Goal: Task Accomplishment & Management: Complete application form

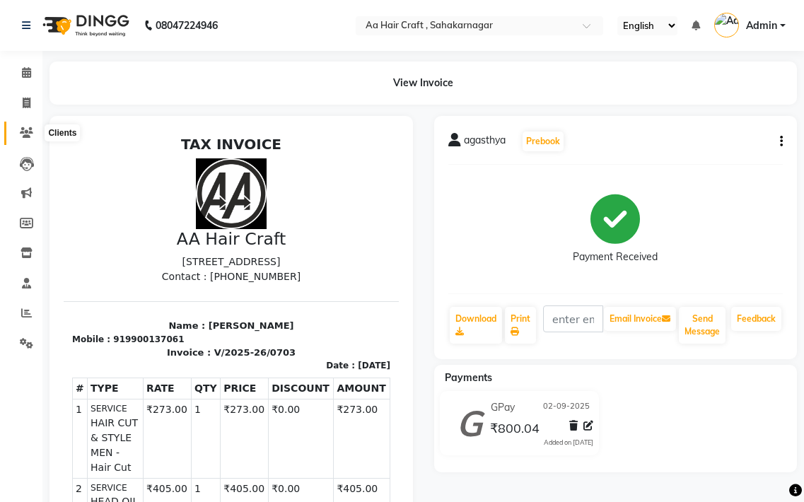
click at [25, 133] on icon at bounding box center [26, 132] width 13 height 11
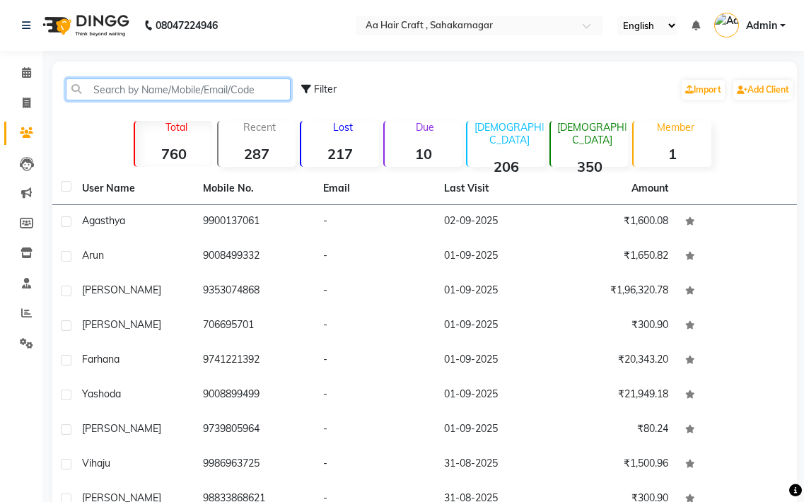
drag, startPoint x: 101, startPoint y: 88, endPoint x: 120, endPoint y: 82, distance: 19.5
click at [120, 82] on input "text" at bounding box center [178, 90] width 225 height 22
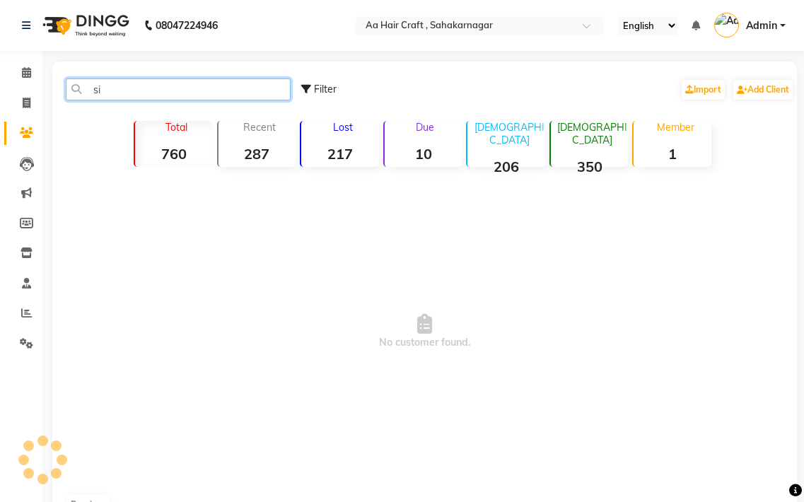
type input "s"
type input "8709412993"
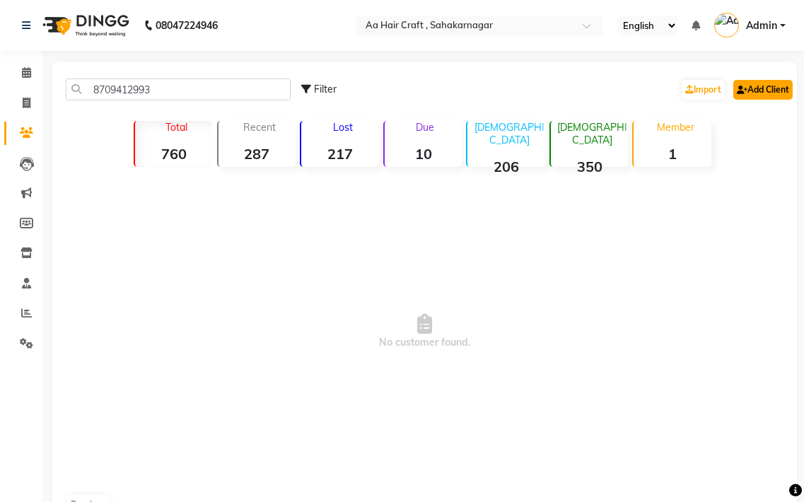
click at [769, 92] on link "Add Client" at bounding box center [763, 90] width 59 height 20
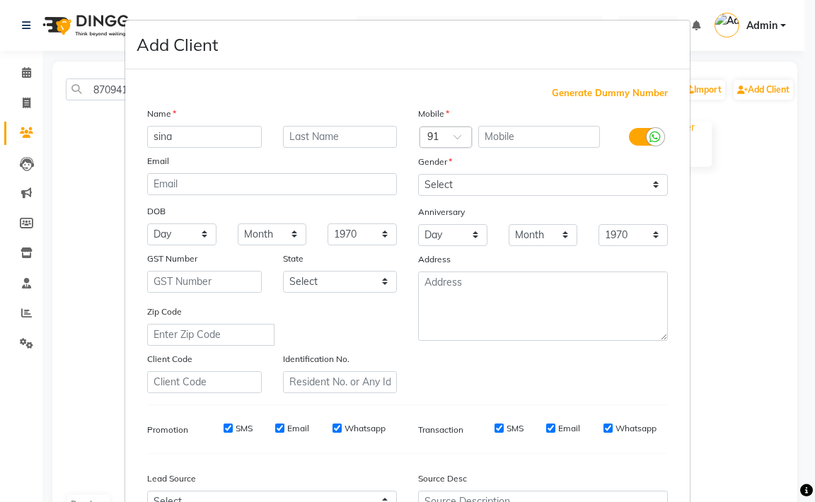
type input "sina"
click at [439, 185] on select "Select [DEMOGRAPHIC_DATA] [DEMOGRAPHIC_DATA] Other Prefer Not To Say" at bounding box center [543, 185] width 250 height 22
select select "[DEMOGRAPHIC_DATA]"
click at [418, 174] on select "Select [DEMOGRAPHIC_DATA] [DEMOGRAPHIC_DATA] Other Prefer Not To Say" at bounding box center [543, 185] width 250 height 22
click at [497, 145] on input "text" at bounding box center [539, 137] width 122 height 22
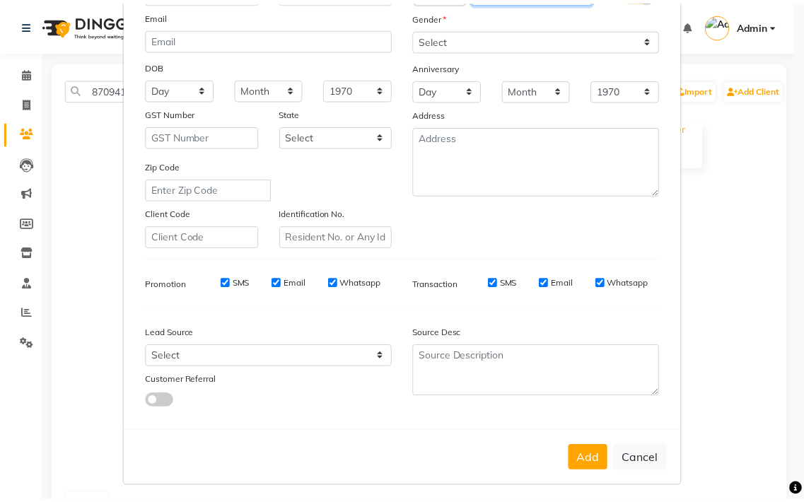
scroll to position [151, 0]
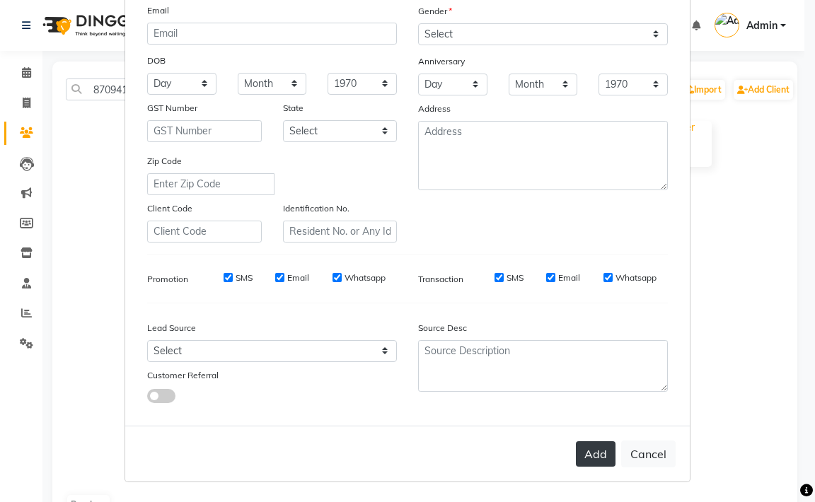
type input "8709412993"
click at [590, 461] on button "Add" at bounding box center [596, 453] width 40 height 25
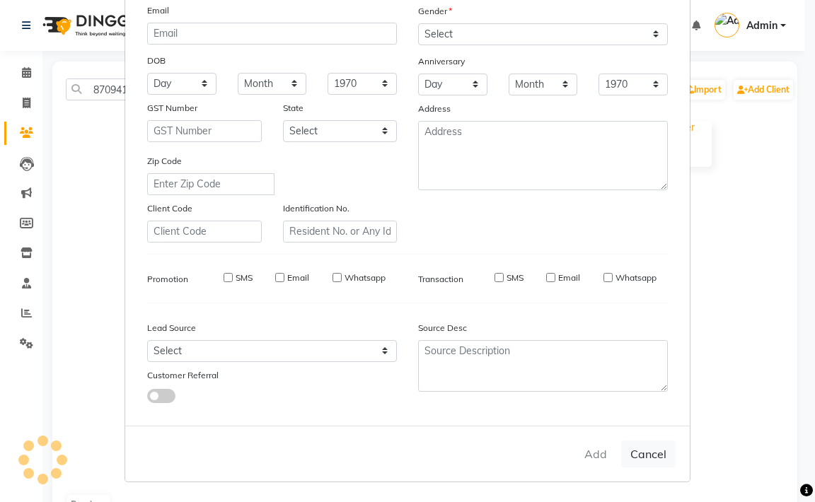
select select
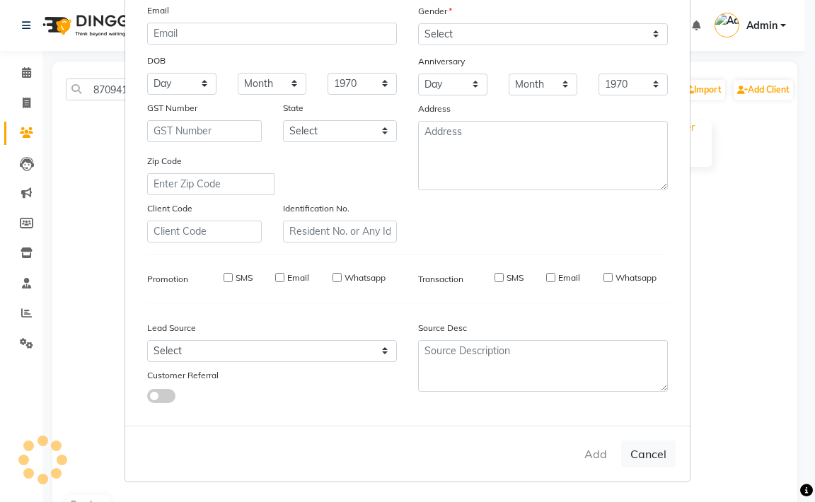
select select
checkbox input "false"
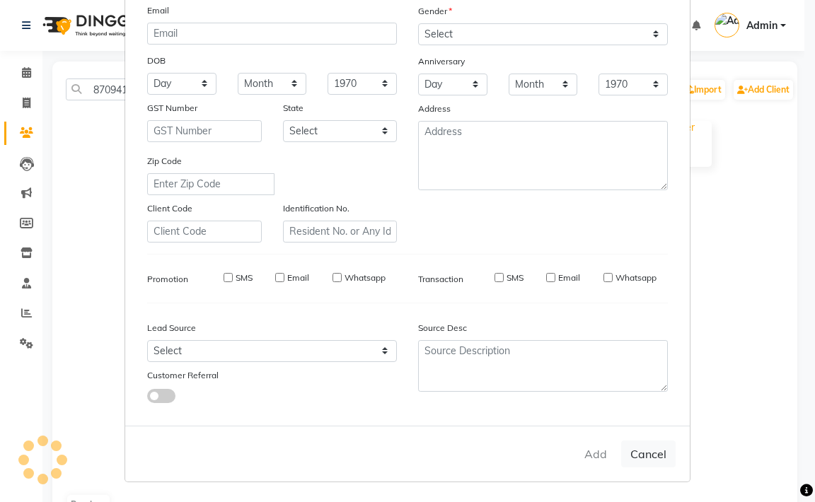
checkbox input "false"
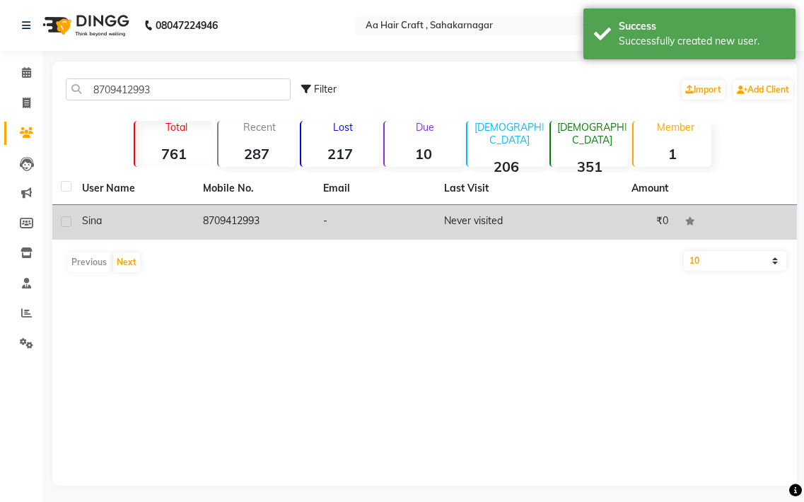
click at [262, 224] on td "8709412993" at bounding box center [255, 222] width 121 height 35
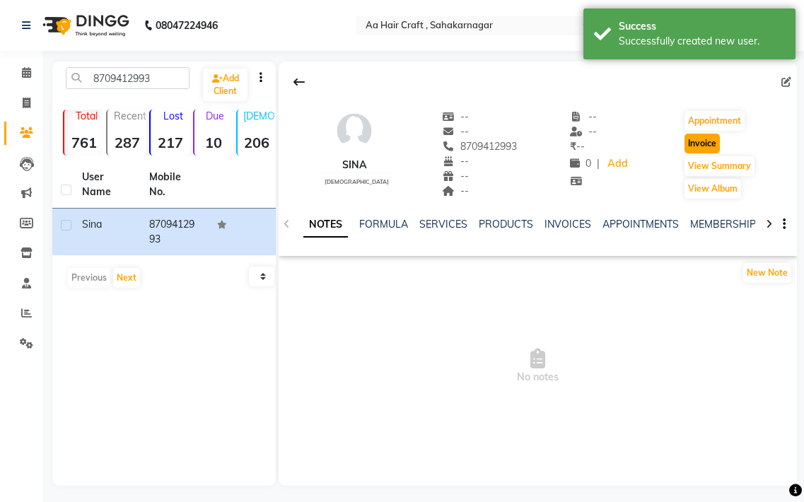
click at [703, 138] on button "Invoice" at bounding box center [702, 144] width 35 height 20
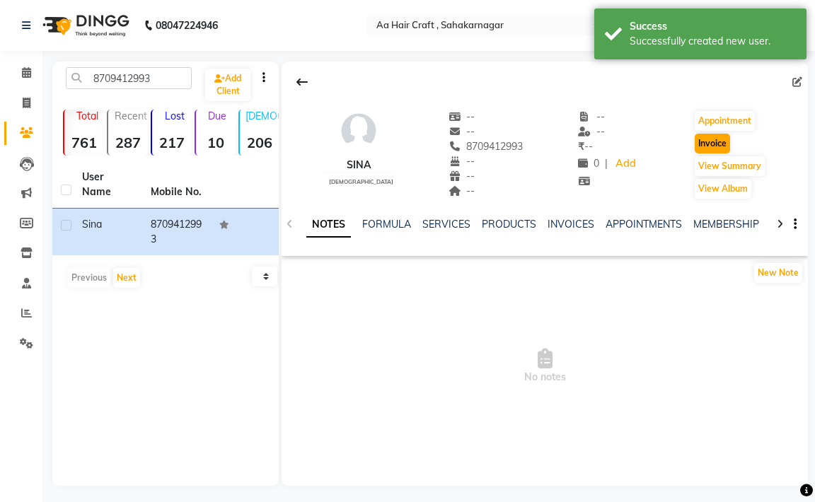
select select "6074"
select select "service"
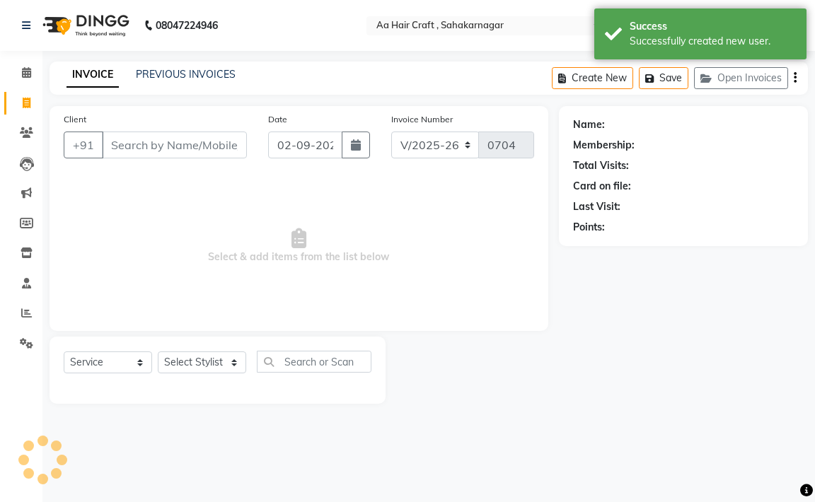
type input "8709412993"
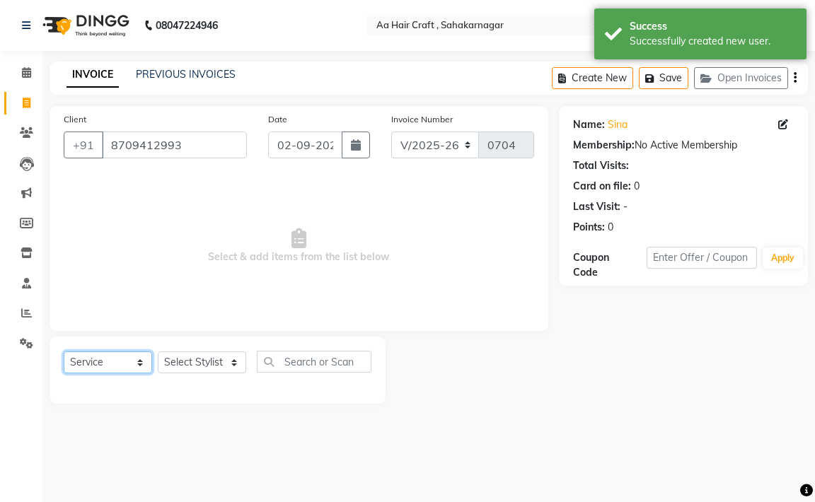
drag, startPoint x: 112, startPoint y: 370, endPoint x: 115, endPoint y: 356, distance: 14.4
click at [112, 366] on select "Select Service Product Membership Package Voucher Prepaid Gift Card" at bounding box center [108, 363] width 88 height 22
click at [64, 352] on select "Select Service Product Membership Package Voucher Prepaid Gift Card" at bounding box center [108, 363] width 88 height 22
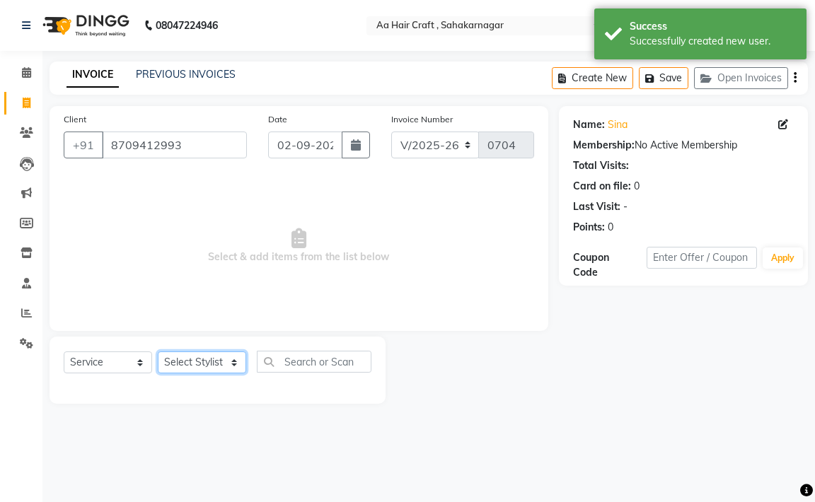
click at [192, 364] on select "Select Stylist [PERSON_NAME] hair stylish [PERSON_NAME] beautycian [PERSON_NAME…" at bounding box center [202, 363] width 88 height 22
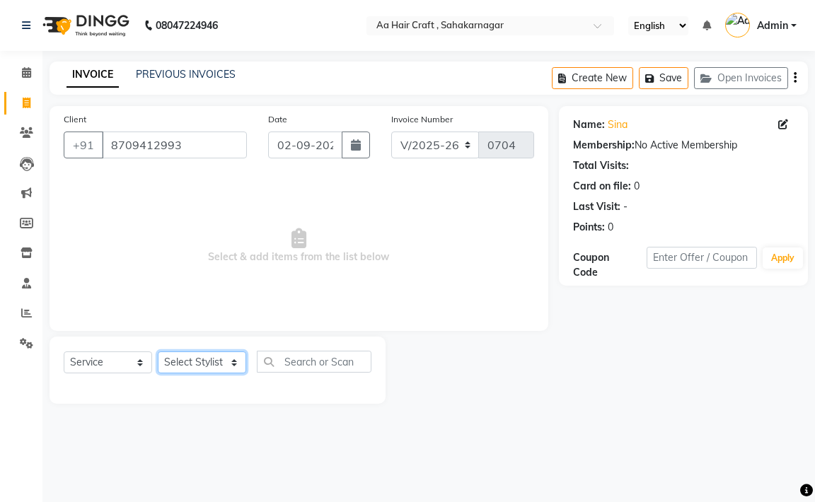
select select "61631"
click at [158, 352] on select "Select Stylist [PERSON_NAME] hair stylish [PERSON_NAME] beautycian [PERSON_NAME…" at bounding box center [202, 363] width 88 height 22
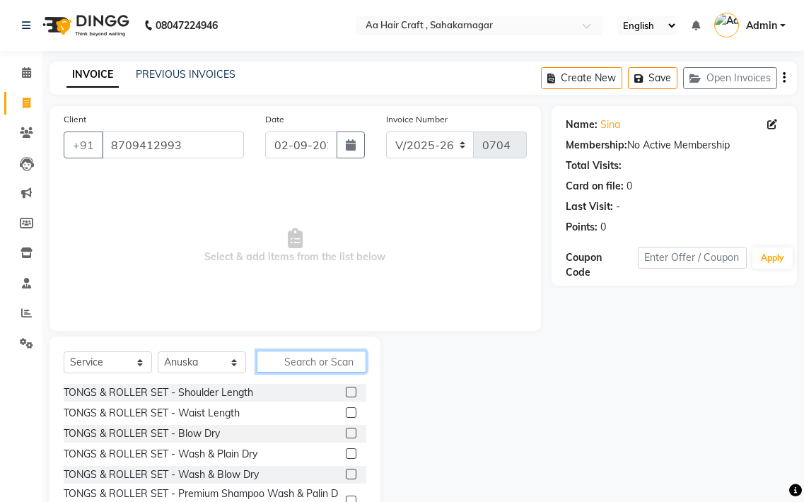
click at [299, 355] on input "text" at bounding box center [312, 362] width 110 height 22
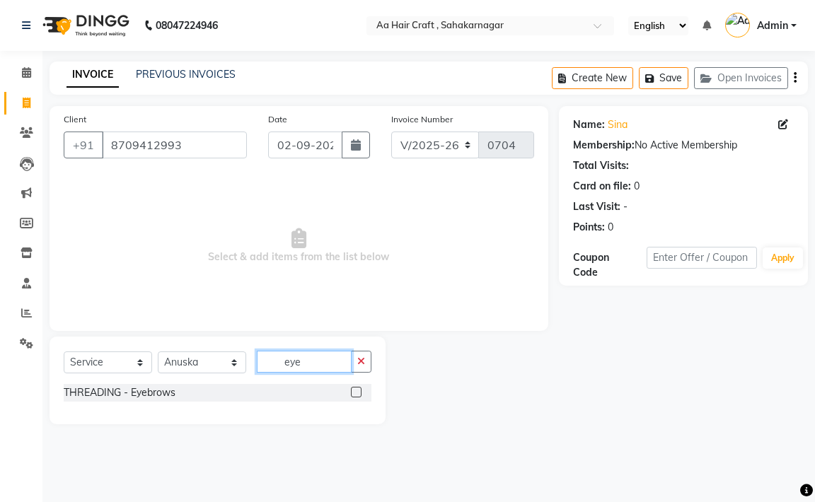
type input "eye"
click at [353, 398] on div at bounding box center [355, 394] width 9 height 15
click at [355, 395] on label at bounding box center [356, 392] width 11 height 11
click at [355, 395] on input "checkbox" at bounding box center [355, 392] width 9 height 9
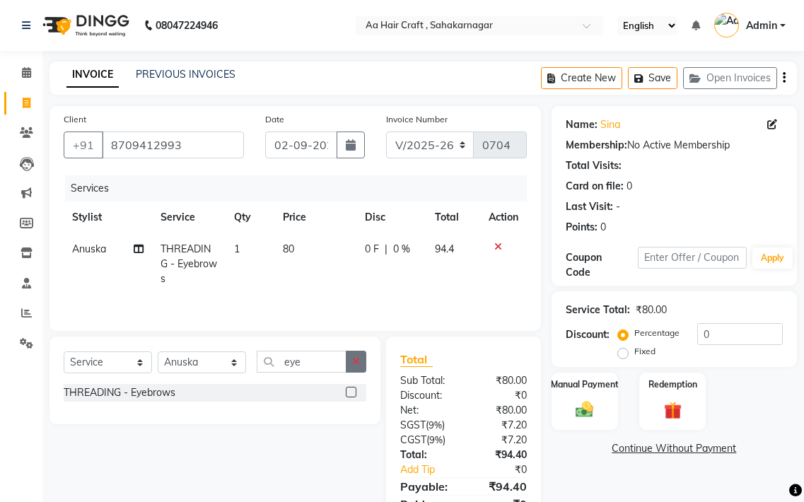
checkbox input "false"
click at [360, 362] on icon "button" at bounding box center [356, 362] width 8 height 10
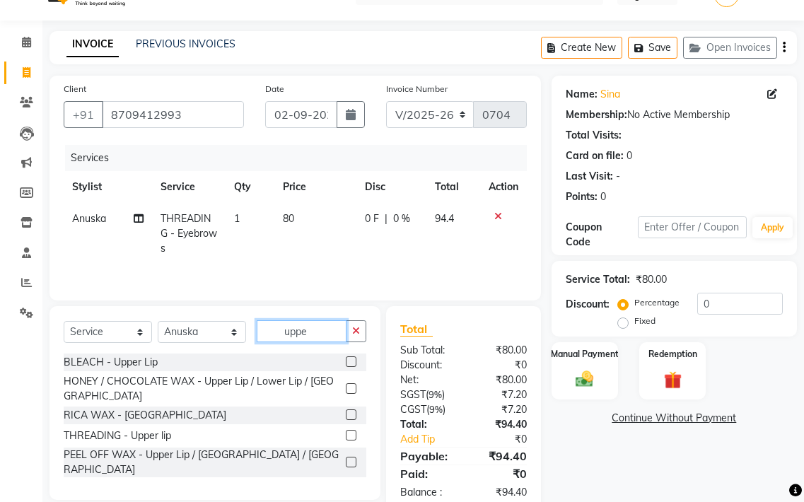
scroll to position [64, 0]
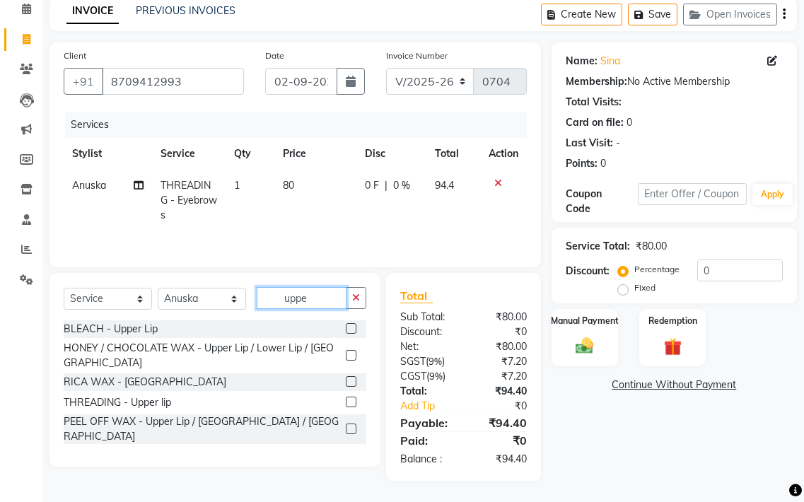
type input "uppe"
click at [350, 397] on label at bounding box center [351, 402] width 11 height 11
click at [350, 398] on input "checkbox" at bounding box center [350, 402] width 9 height 9
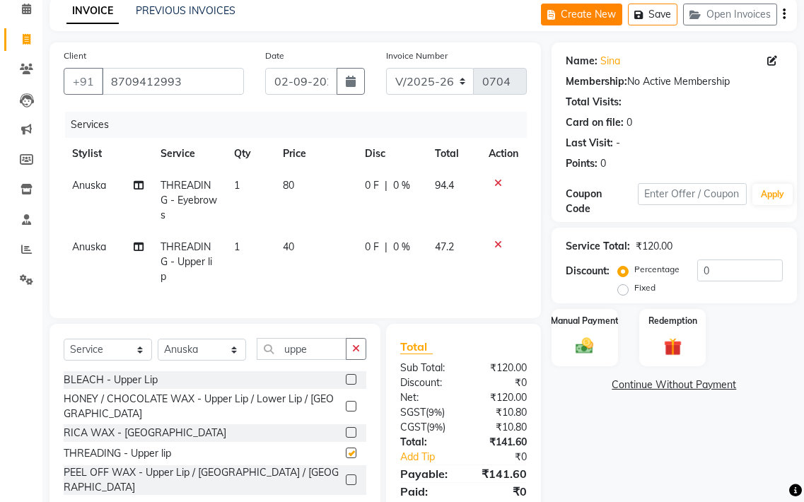
checkbox input "false"
click at [321, 233] on td "40" at bounding box center [315, 262] width 82 height 62
select select "61631"
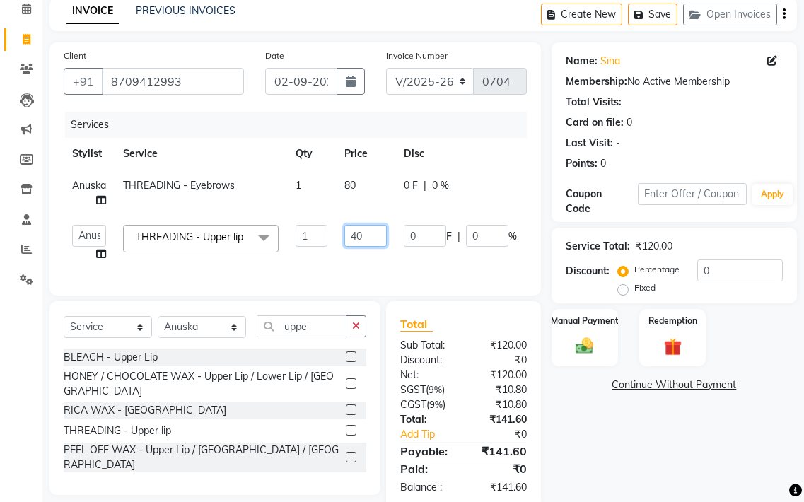
click at [369, 232] on input "40" at bounding box center [366, 236] width 42 height 22
type input "4"
type input "20"
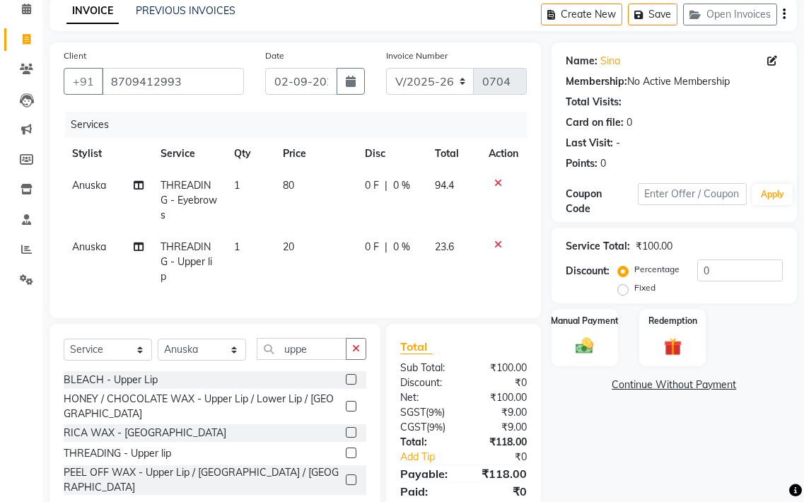
click at [393, 267] on tr "Anuska THREADING - Upper lip 1 20 0 F | 0 % 23.6" at bounding box center [295, 262] width 463 height 62
click at [352, 236] on td "20" at bounding box center [315, 262] width 82 height 62
select select "61631"
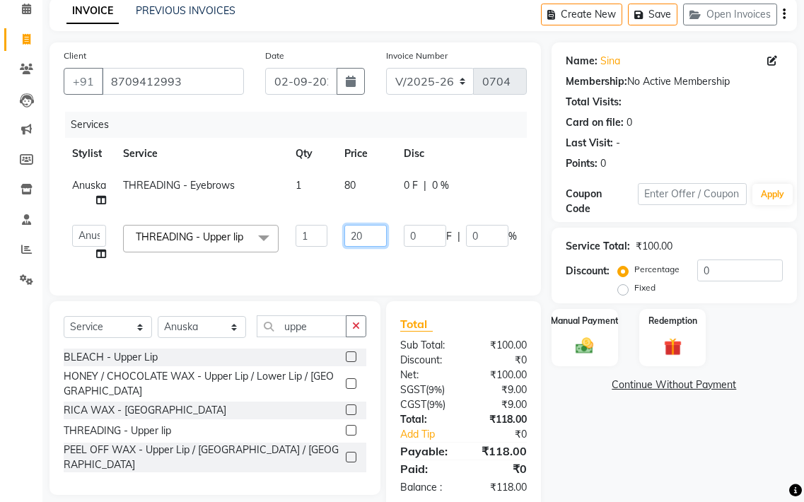
click at [364, 238] on input "20" at bounding box center [366, 236] width 42 height 22
type input "22"
click at [414, 260] on td "0 F | 0 %" at bounding box center [460, 243] width 130 height 54
select select "61631"
click at [592, 354] on img at bounding box center [585, 345] width 30 height 21
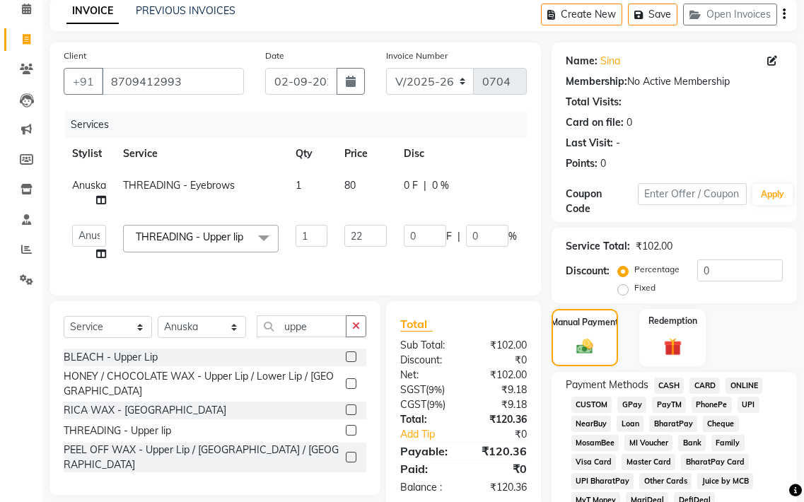
click at [627, 400] on span "GPay" at bounding box center [632, 405] width 29 height 16
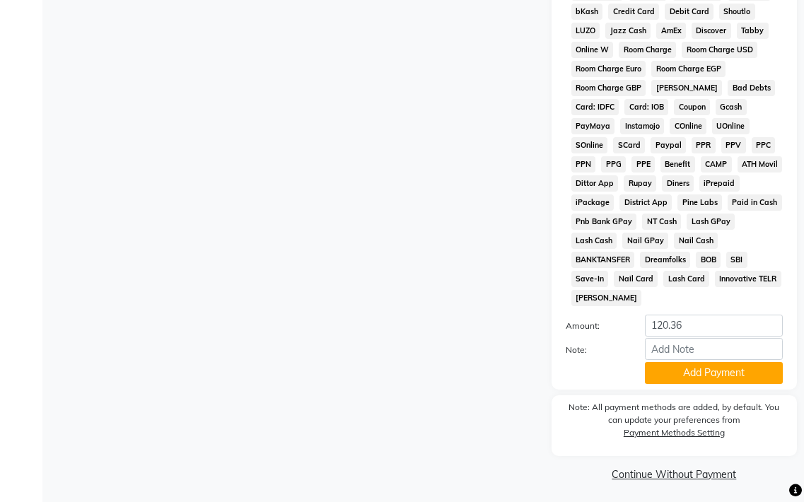
scroll to position [729, 0]
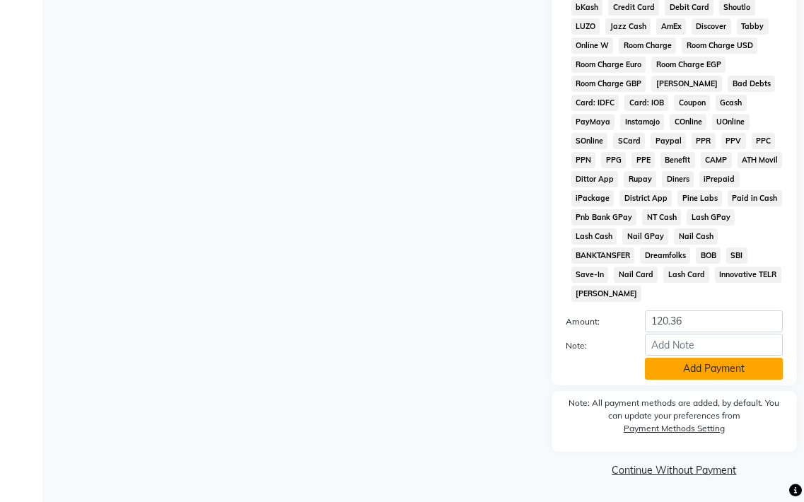
click at [698, 364] on button "Add Payment" at bounding box center [714, 369] width 138 height 22
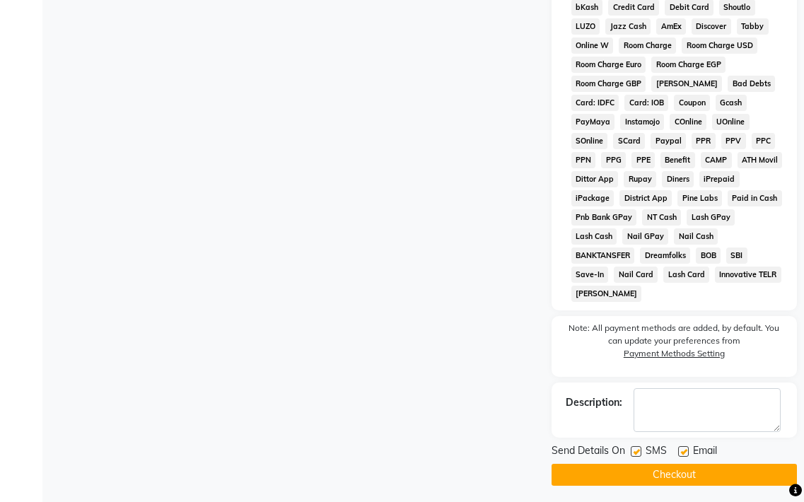
click at [684, 453] on label at bounding box center [683, 451] width 11 height 11
click at [684, 453] on input "checkbox" at bounding box center [682, 452] width 9 height 9
checkbox input "false"
click at [666, 474] on button "Checkout" at bounding box center [674, 475] width 245 height 22
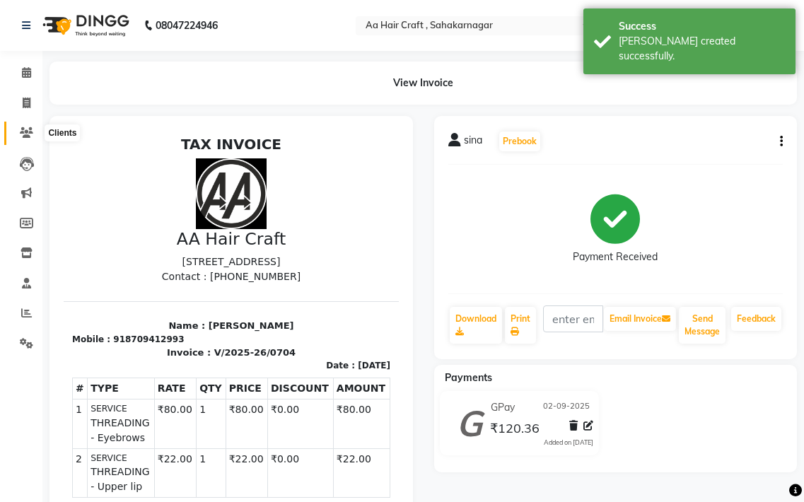
click at [22, 129] on icon at bounding box center [26, 132] width 13 height 11
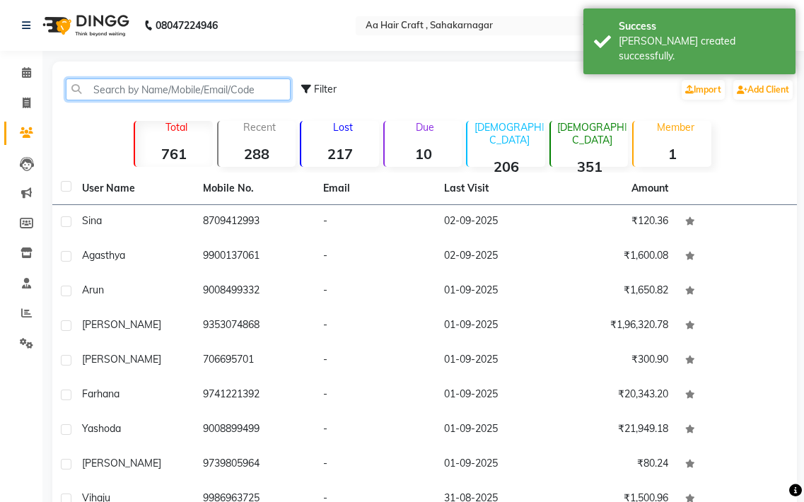
click at [158, 88] on input "text" at bounding box center [178, 90] width 225 height 22
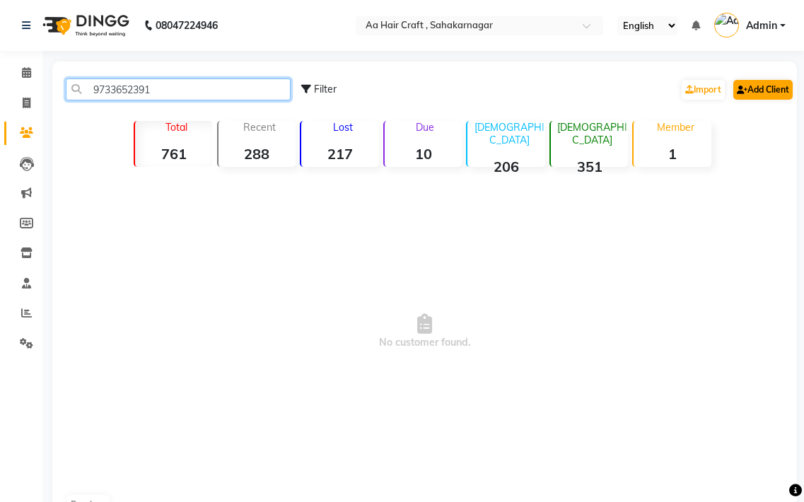
type input "9733652391"
click at [743, 86] on icon at bounding box center [742, 90] width 11 height 8
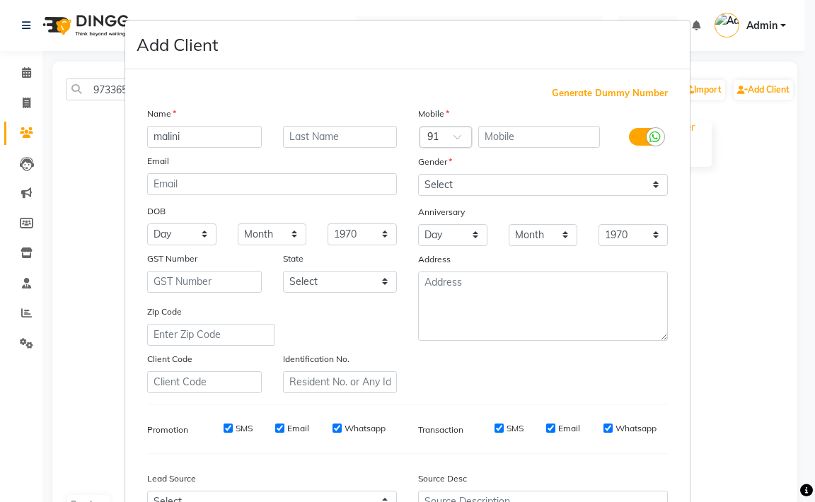
type input "malini"
click at [434, 179] on select "Select [DEMOGRAPHIC_DATA] [DEMOGRAPHIC_DATA] Other Prefer Not To Say" at bounding box center [543, 185] width 250 height 22
select select "[DEMOGRAPHIC_DATA]"
click at [418, 174] on select "Select [DEMOGRAPHIC_DATA] [DEMOGRAPHIC_DATA] Other Prefer Not To Say" at bounding box center [543, 185] width 250 height 22
click at [507, 139] on input "text" at bounding box center [539, 137] width 122 height 22
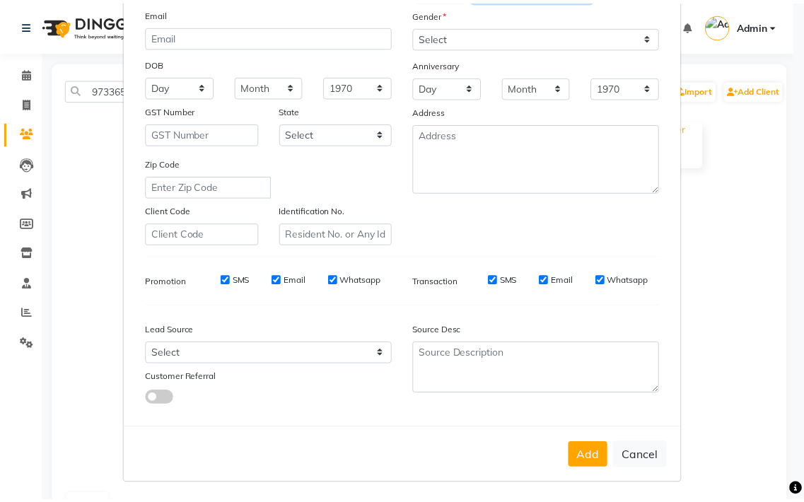
scroll to position [151, 0]
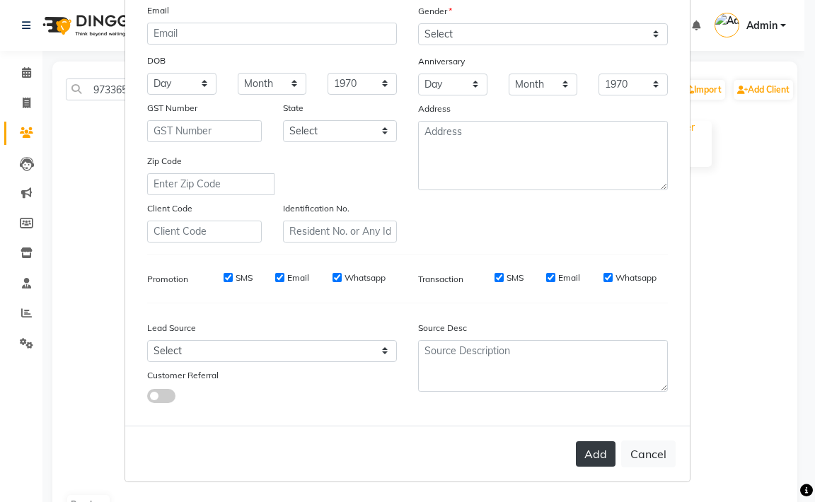
type input "9733652391"
click at [583, 448] on button "Add" at bounding box center [596, 453] width 40 height 25
select select
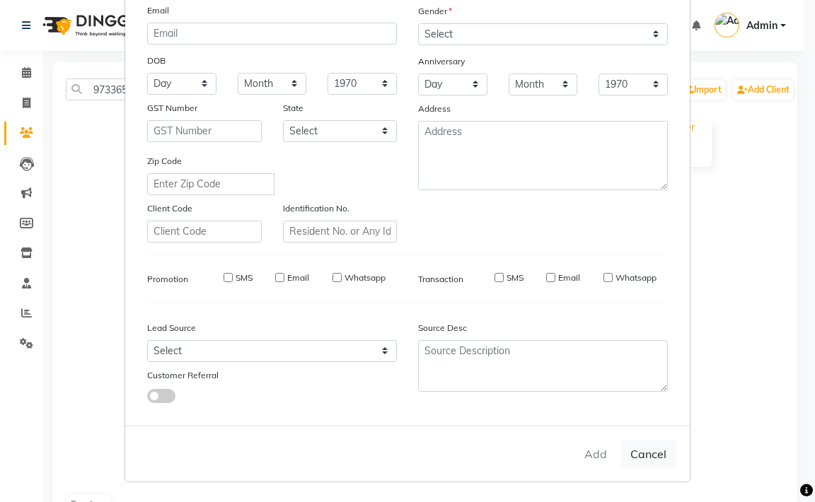
select select
checkbox input "false"
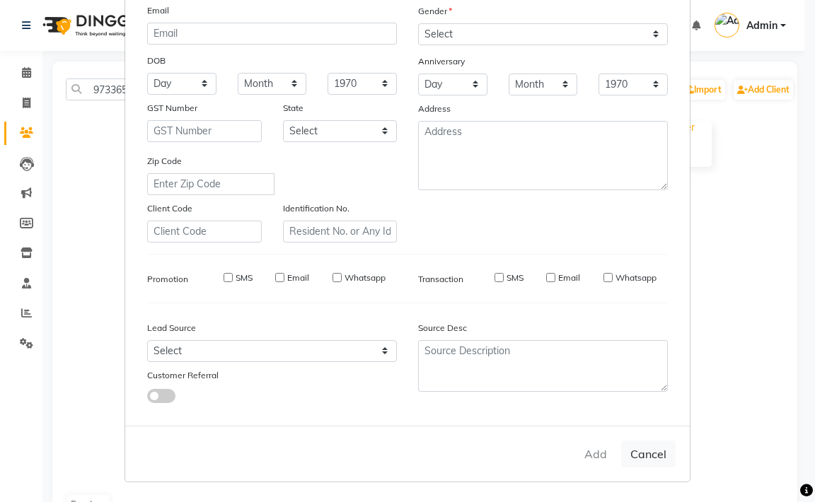
checkbox input "false"
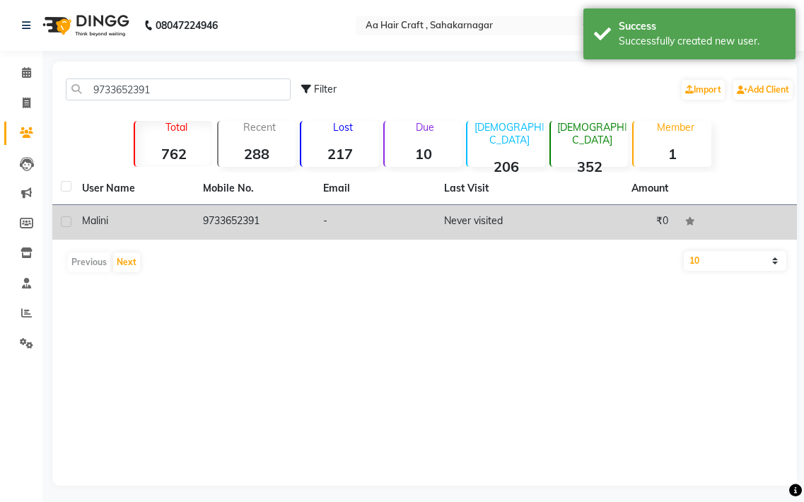
click at [262, 217] on td "9733652391" at bounding box center [255, 222] width 121 height 35
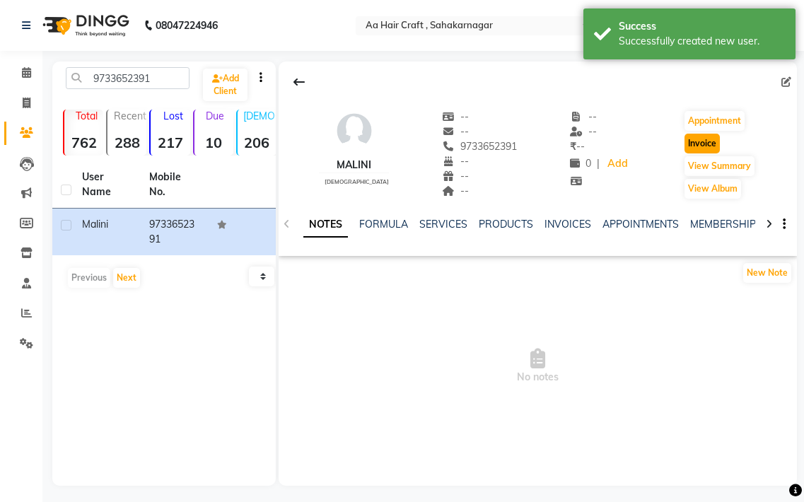
click at [711, 137] on button "Invoice" at bounding box center [702, 144] width 35 height 20
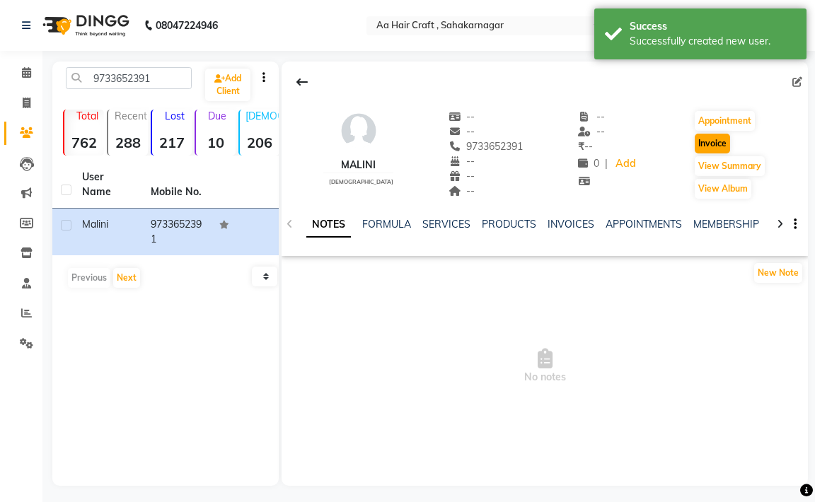
select select "6074"
select select "service"
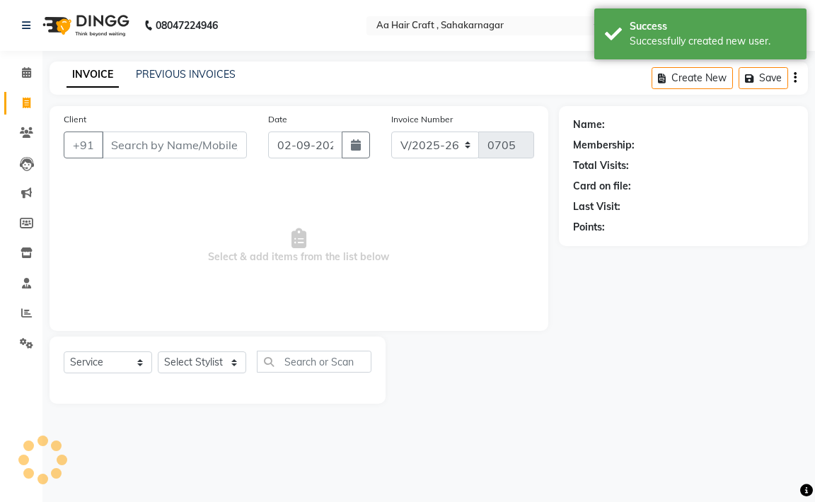
type input "9733652391"
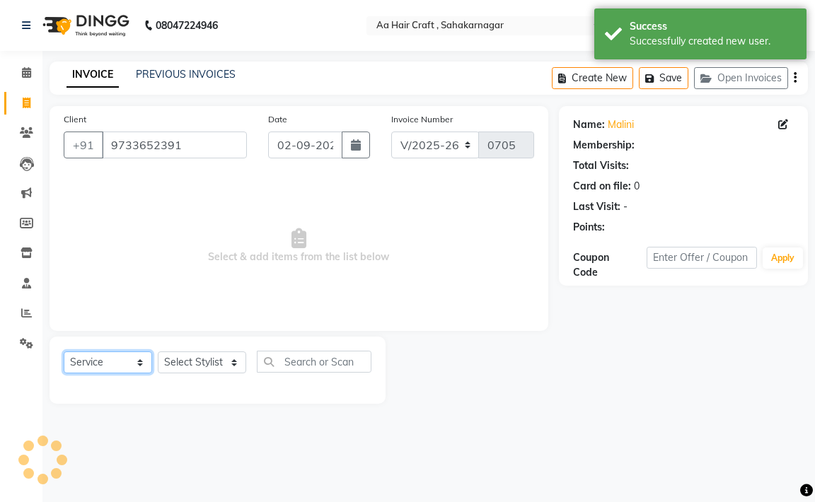
drag, startPoint x: 122, startPoint y: 364, endPoint x: 122, endPoint y: 344, distance: 20.5
click at [122, 344] on div "Select Service Product Membership Package Voucher Prepaid Gift Card Select Styl…" at bounding box center [218, 370] width 336 height 67
click at [64, 352] on select "Select Service Product Membership Package Voucher Prepaid Gift Card" at bounding box center [108, 363] width 88 height 22
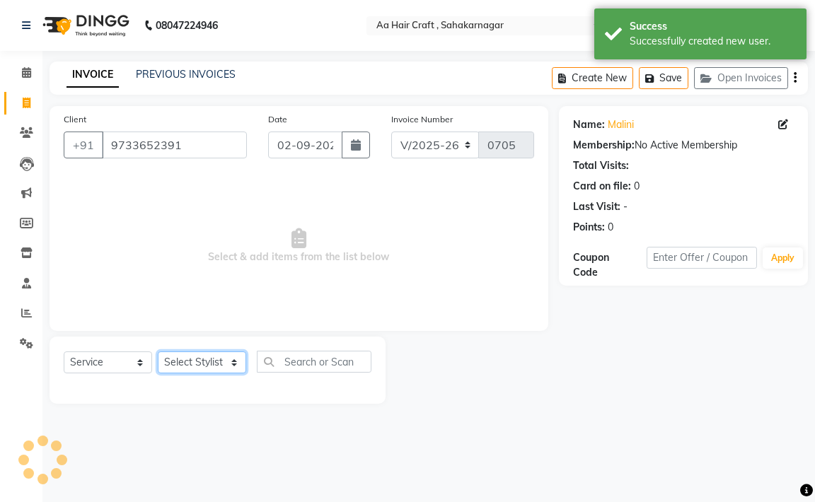
click at [194, 360] on select "Select Stylist [PERSON_NAME] hair stylish [PERSON_NAME] beautycian [PERSON_NAME…" at bounding box center [202, 363] width 88 height 22
select select "61631"
click at [158, 352] on select "Select Stylist [PERSON_NAME] hair stylish [PERSON_NAME] beautycian [PERSON_NAME…" at bounding box center [202, 363] width 88 height 22
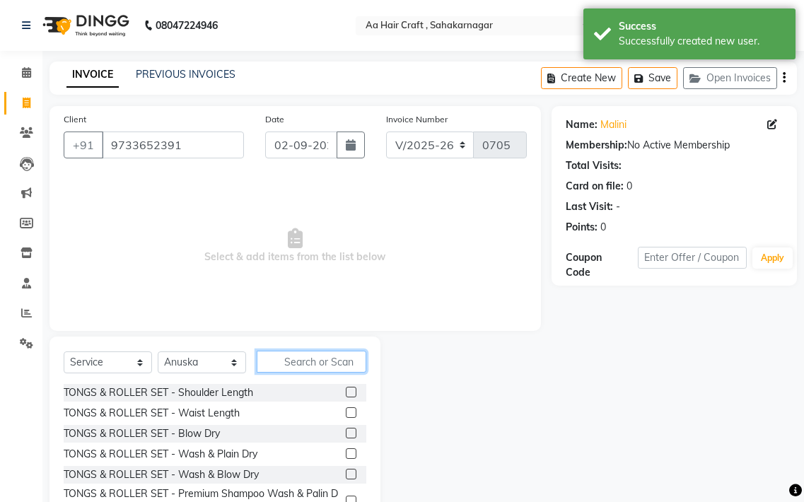
drag, startPoint x: 297, startPoint y: 371, endPoint x: 362, endPoint y: 316, distance: 84.8
click at [328, 346] on div "Select Service Product Membership Package Voucher Prepaid Gift Card Select Styl…" at bounding box center [215, 441] width 331 height 209
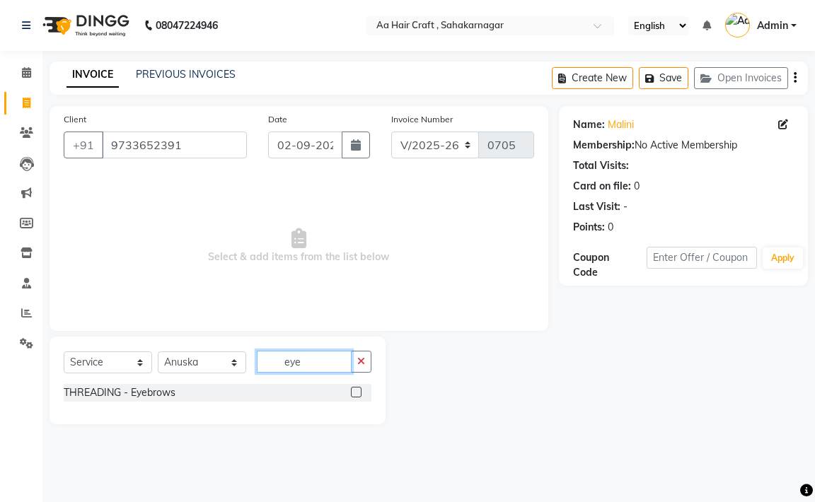
type input "eye"
click at [354, 394] on label at bounding box center [356, 392] width 11 height 11
click at [354, 394] on input "checkbox" at bounding box center [355, 392] width 9 height 9
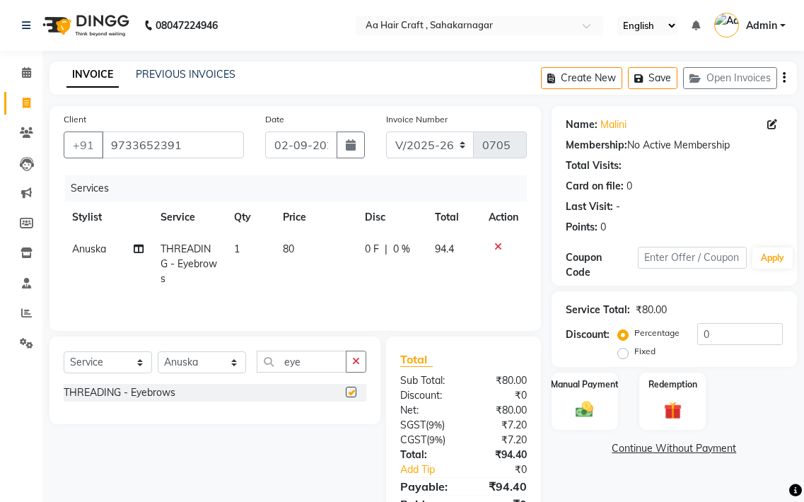
checkbox input "false"
click at [318, 249] on td "80" at bounding box center [315, 264] width 82 height 62
select select "61631"
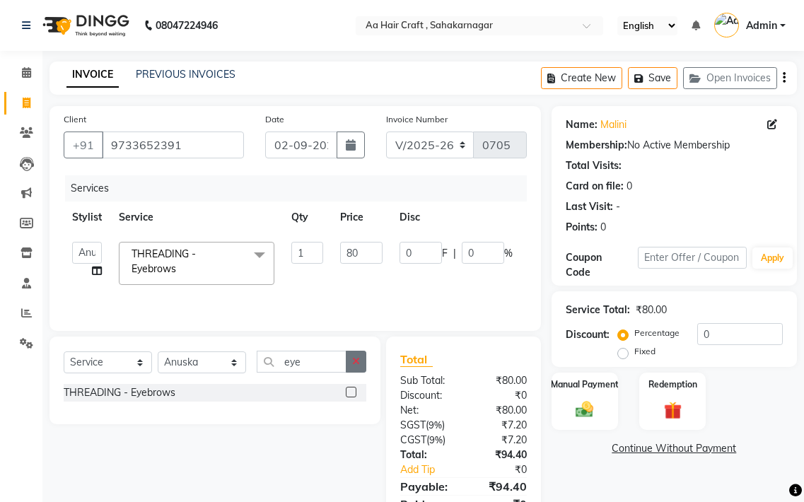
click at [356, 359] on icon "button" at bounding box center [356, 362] width 8 height 10
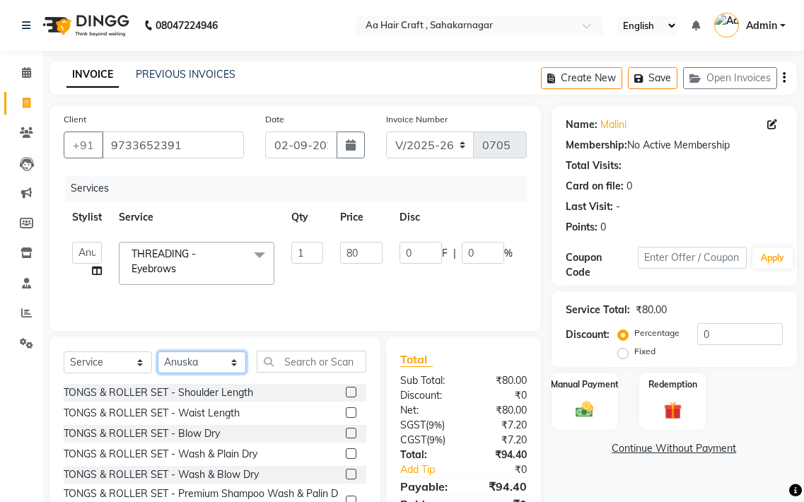
click at [183, 356] on select "Select Stylist [PERSON_NAME] hair stylish [PERSON_NAME] beautycian [PERSON_NAME…" at bounding box center [202, 363] width 88 height 22
select select "80767"
click at [158, 352] on select "Select Stylist [PERSON_NAME] hair stylish [PERSON_NAME] beautycian [PERSON_NAME…" at bounding box center [202, 363] width 88 height 22
drag, startPoint x: 284, startPoint y: 359, endPoint x: 359, endPoint y: 303, distance: 93.1
click at [284, 358] on input "text" at bounding box center [312, 362] width 110 height 22
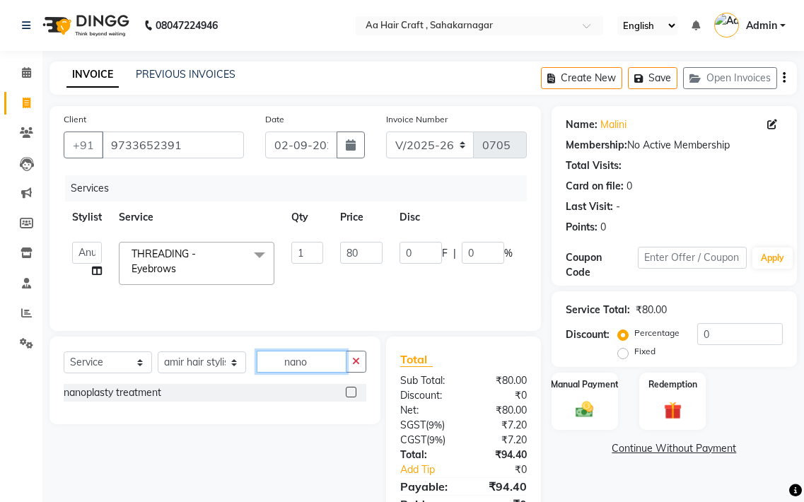
type input "nano"
click at [351, 396] on label at bounding box center [351, 392] width 11 height 11
click at [351, 396] on input "checkbox" at bounding box center [350, 392] width 9 height 9
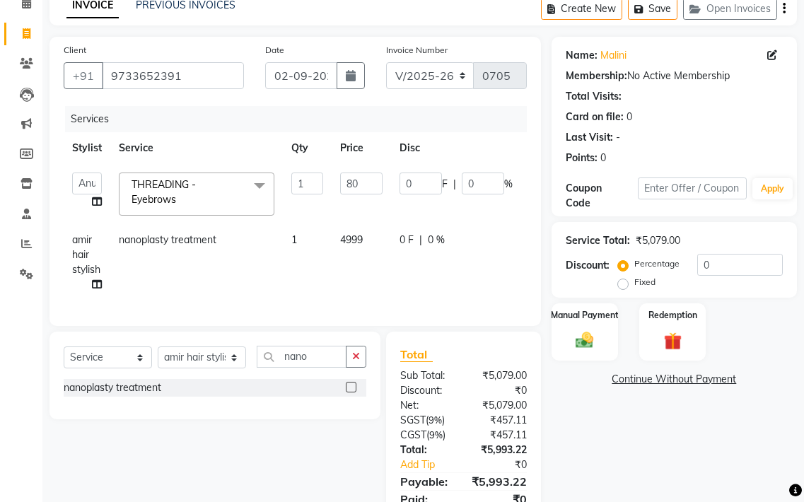
scroll to position [71, 0]
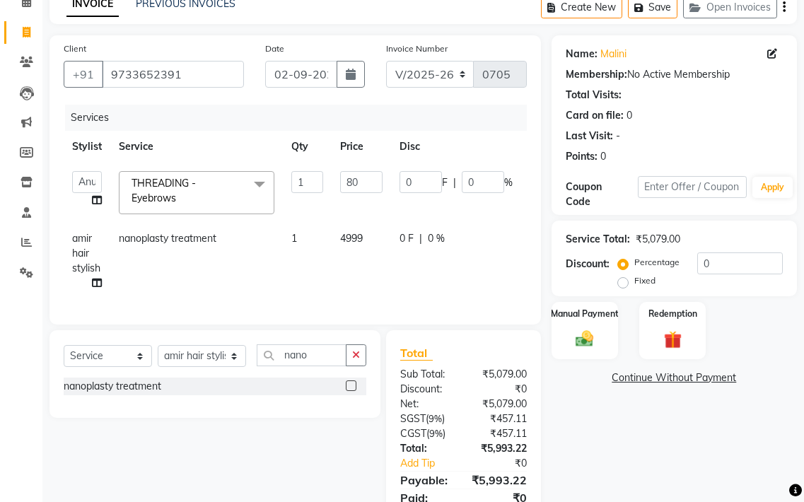
click at [350, 391] on label at bounding box center [351, 386] width 11 height 11
click at [350, 391] on input "checkbox" at bounding box center [350, 386] width 9 height 9
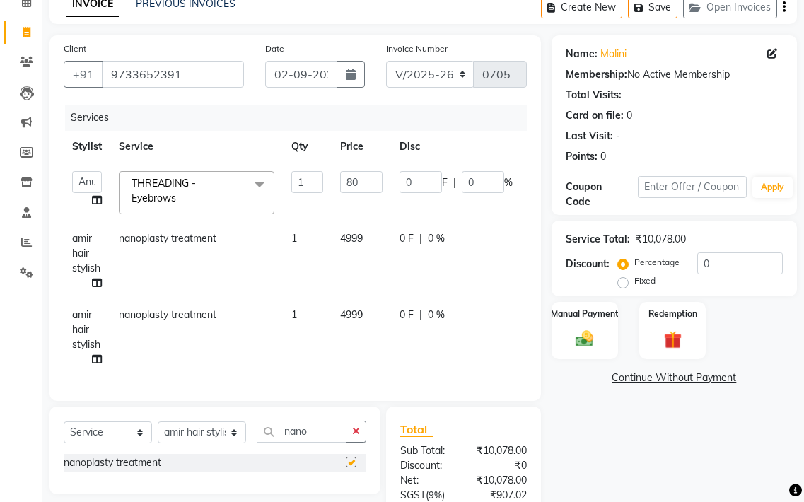
checkbox input "false"
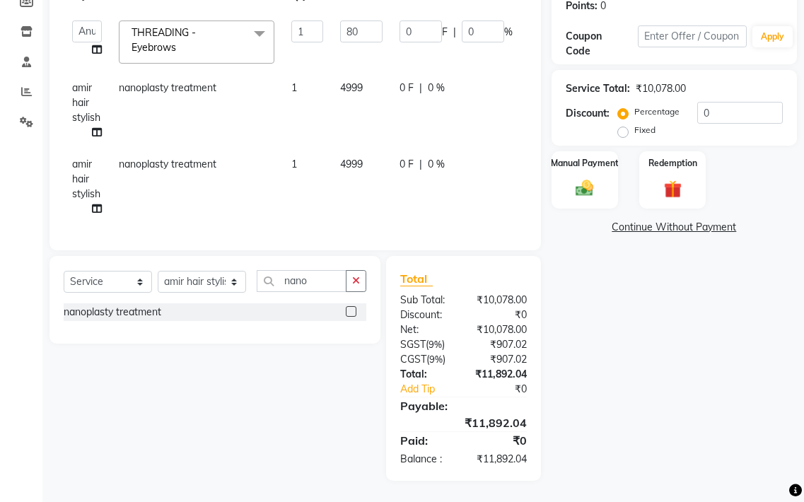
scroll to position [232, 0]
click at [364, 149] on td "4999" at bounding box center [361, 187] width 59 height 76
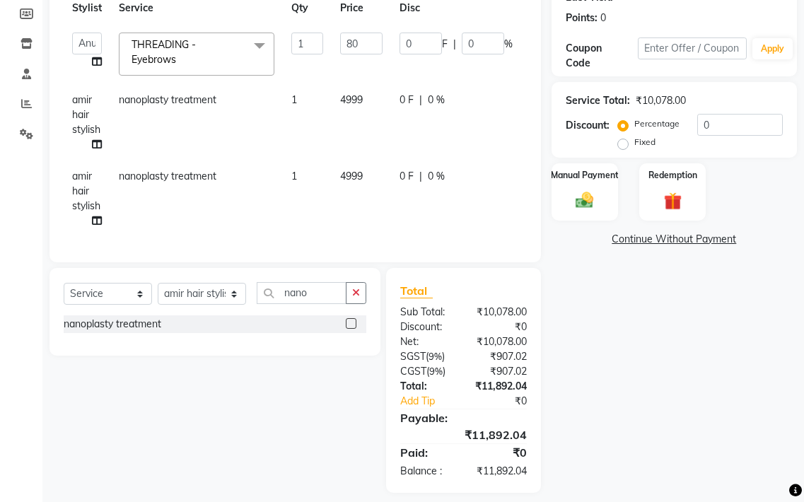
select select "80767"
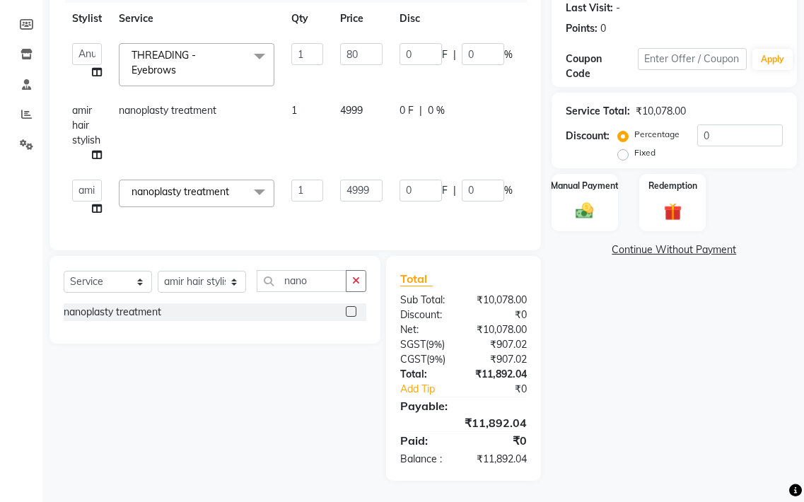
click at [459, 106] on div "0 F | 0 %" at bounding box center [456, 110] width 113 height 15
select select "80767"
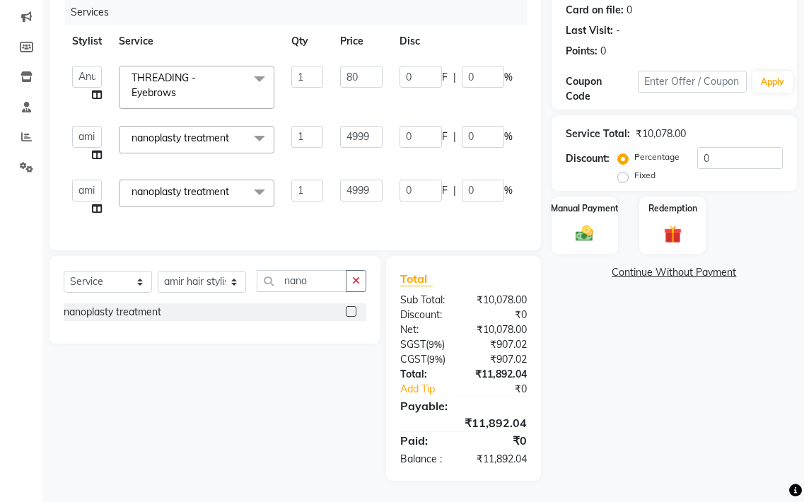
scroll to position [187, 0]
click at [519, 126] on td "0 F | 0 %" at bounding box center [456, 144] width 130 height 54
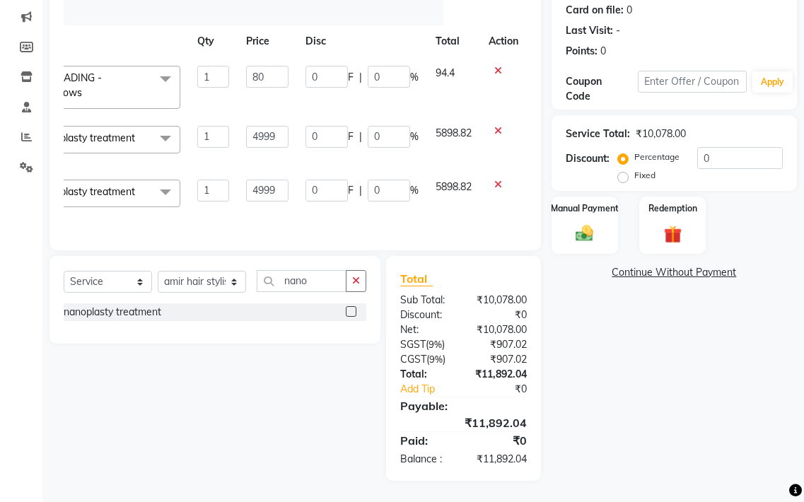
scroll to position [0, 96]
click at [498, 126] on icon at bounding box center [499, 131] width 8 height 10
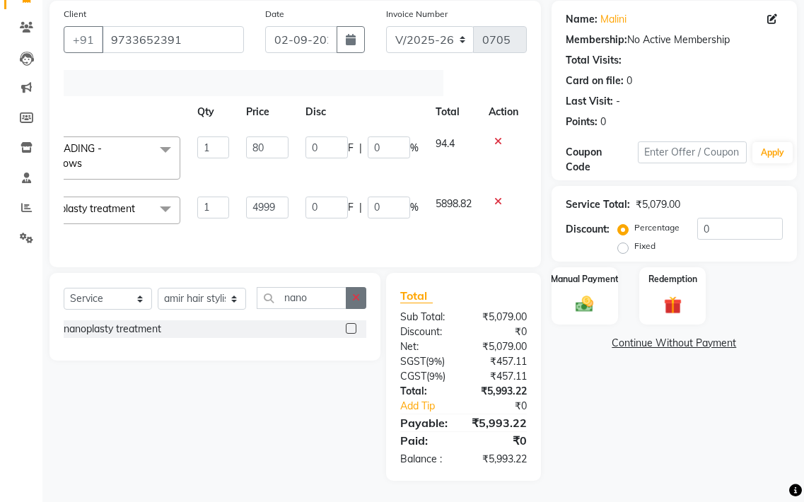
click at [353, 298] on icon "button" at bounding box center [356, 298] width 8 height 10
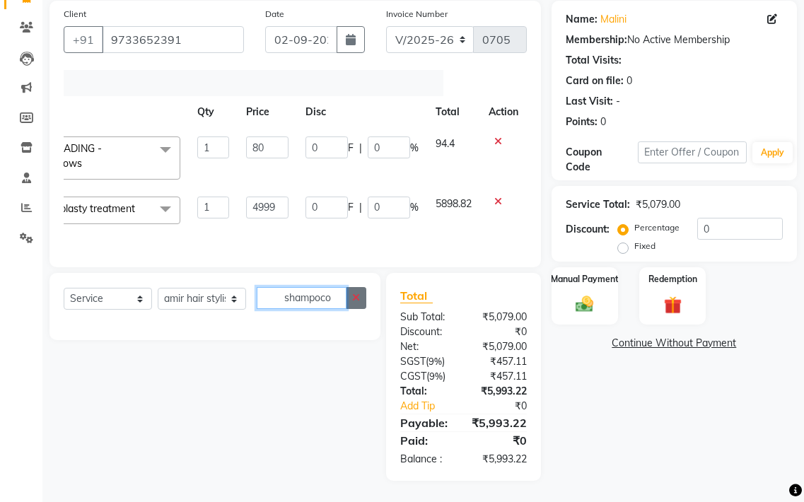
type input "shampoco"
click at [362, 299] on button "button" at bounding box center [356, 298] width 21 height 22
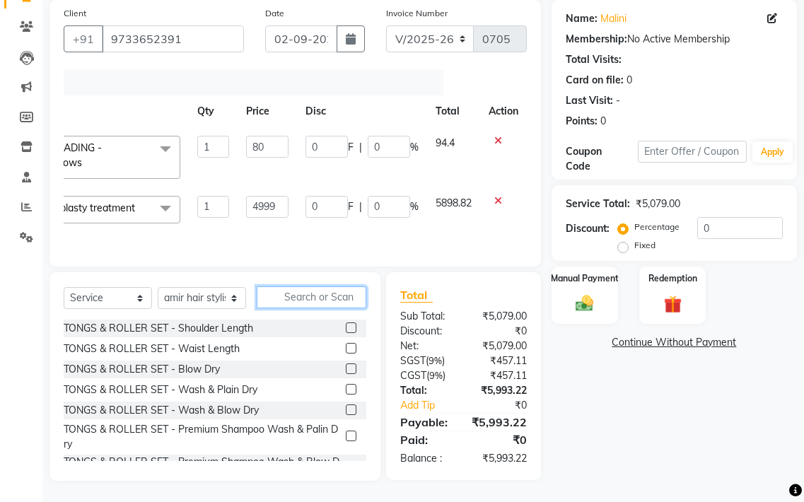
type input "c"
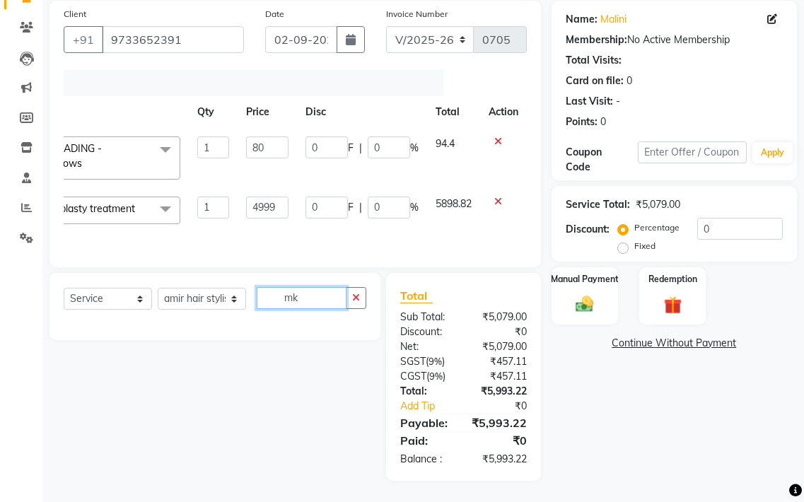
type input "m"
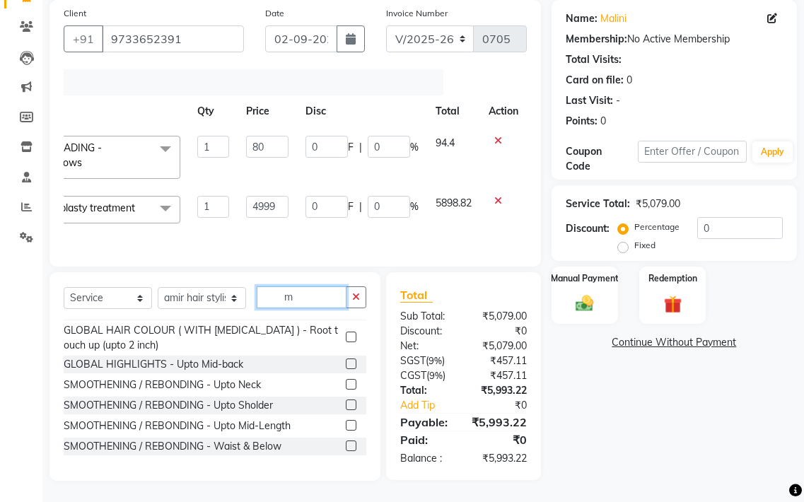
scroll to position [283, 0]
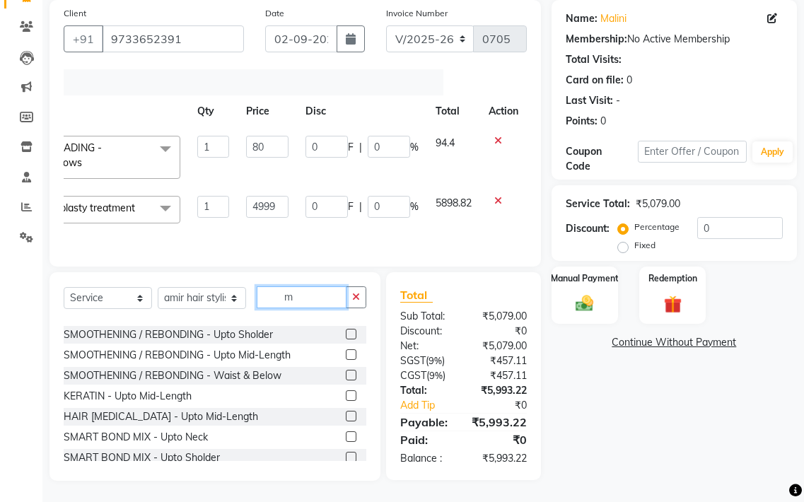
type input "m"
click at [104, 301] on select "Select Service Product Membership Package Voucher Prepaid Gift Card" at bounding box center [108, 298] width 88 height 22
select select "product"
click at [64, 288] on select "Select Service Product Membership Package Voucher Prepaid Gift Card" at bounding box center [108, 298] width 88 height 22
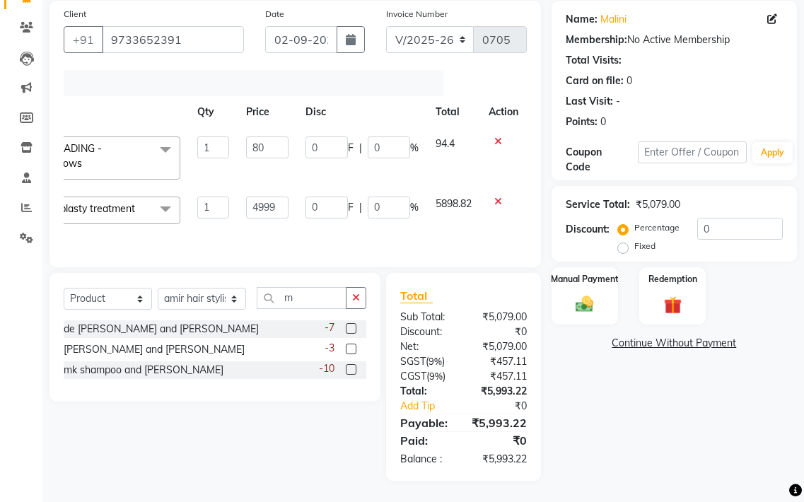
click at [347, 369] on label at bounding box center [351, 369] width 11 height 11
click at [347, 369] on input "checkbox" at bounding box center [350, 370] width 9 height 9
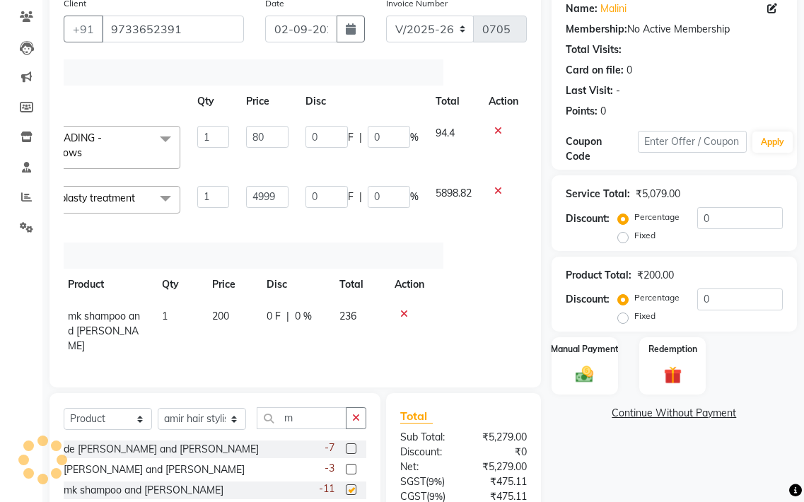
checkbox input "false"
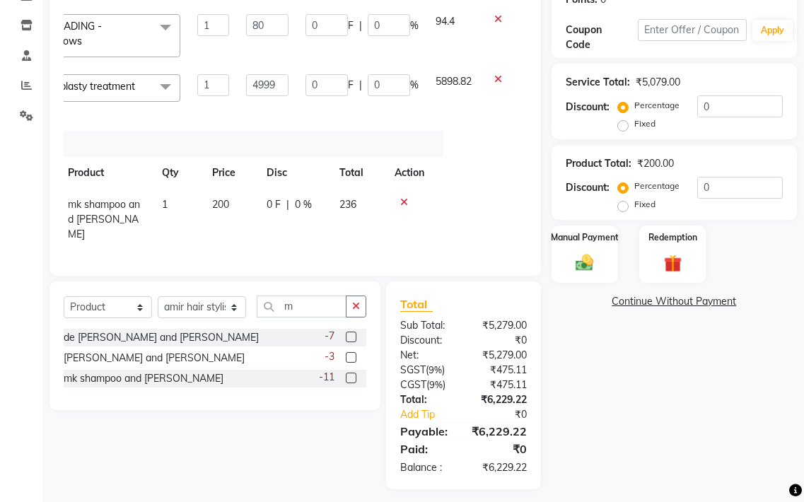
scroll to position [232, 0]
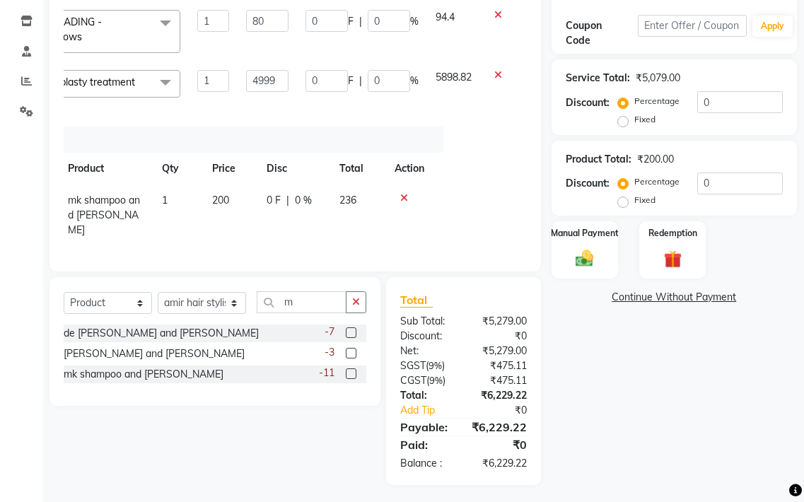
click at [359, 192] on td "236" at bounding box center [358, 216] width 54 height 62
select select "80767"
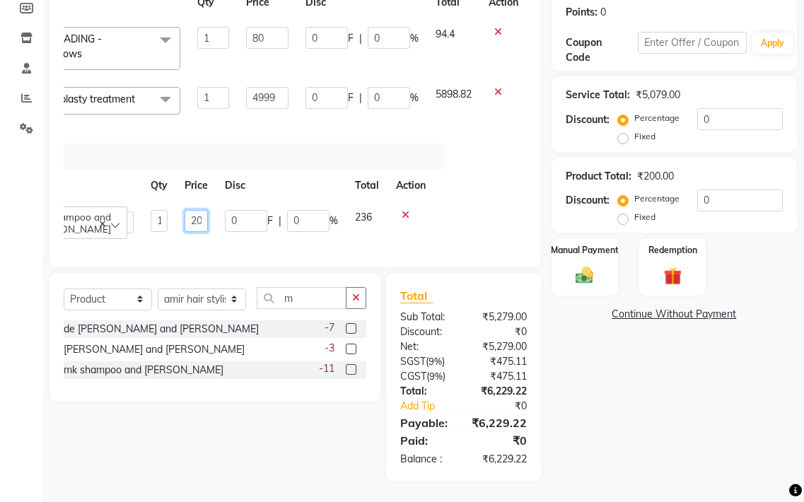
click at [197, 210] on input "200" at bounding box center [196, 221] width 23 height 22
type input "2"
type input "2200"
click at [274, 224] on td "0 F | 0 %" at bounding box center [281, 222] width 130 height 40
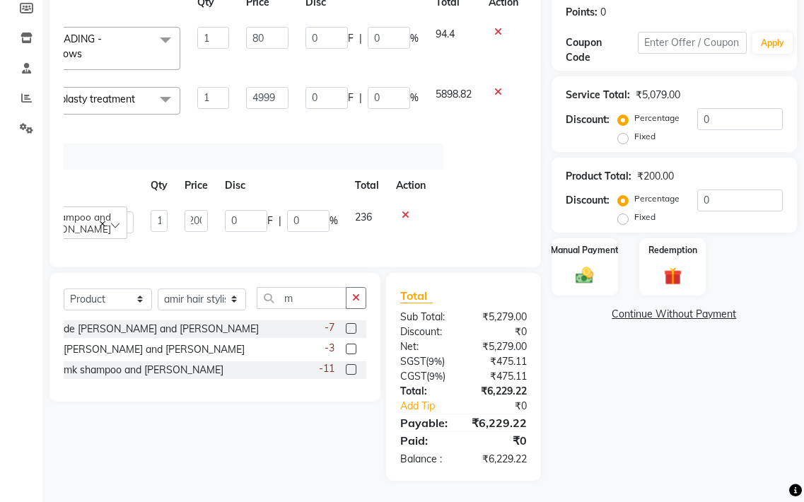
select select "80767"
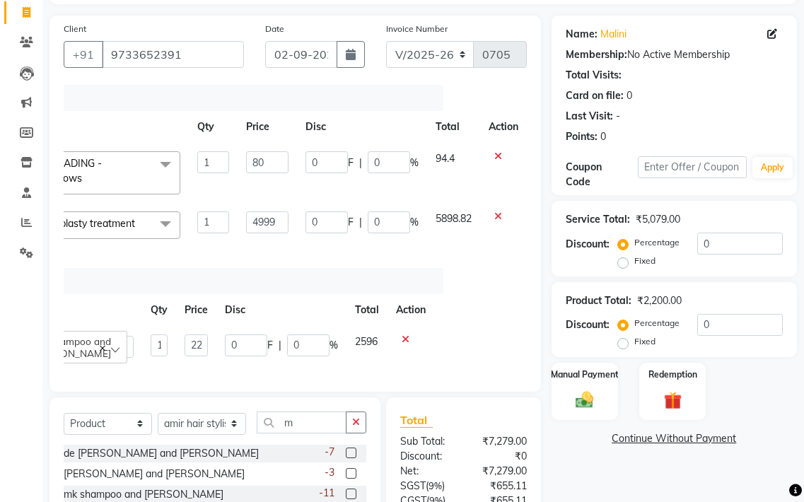
scroll to position [232, 0]
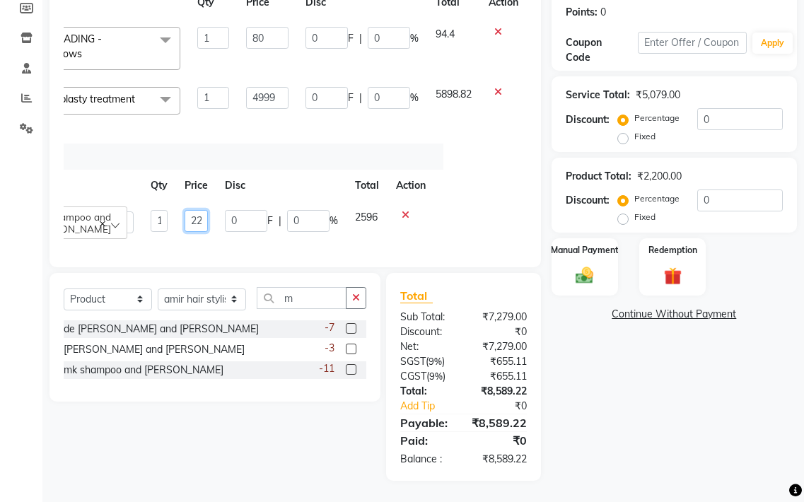
click at [191, 210] on input "2200" at bounding box center [196, 221] width 23 height 22
type input "2300"
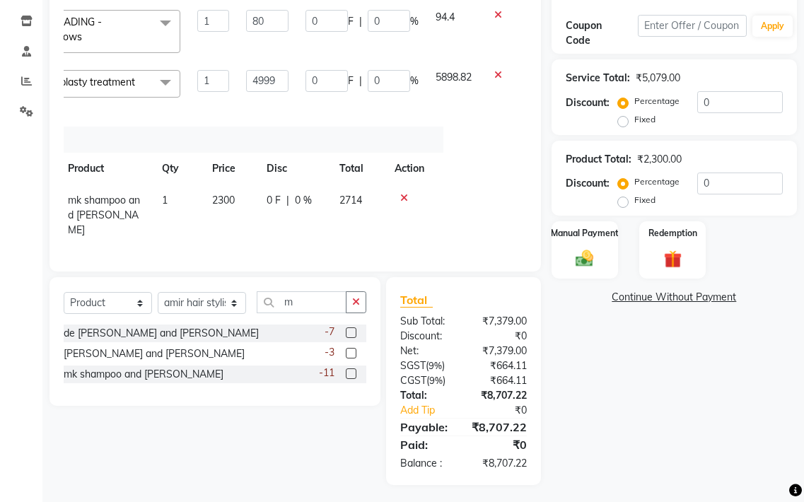
click at [209, 214] on tr "amir hair stylish mk shampoo and condisner 1 2300 0 F | 0 % 2714" at bounding box center [201, 216] width 463 height 62
click at [274, 86] on input "4999" at bounding box center [267, 81] width 42 height 22
type input "4"
type input "5100"
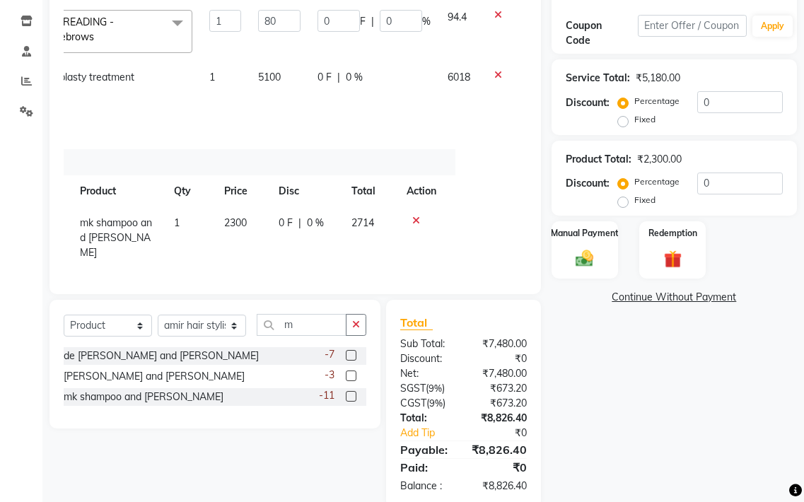
click at [304, 109] on tr "amir hair stylish nanoplasty treatment 1 5100 0 F | 0 % 6018" at bounding box center [254, 100] width 545 height 76
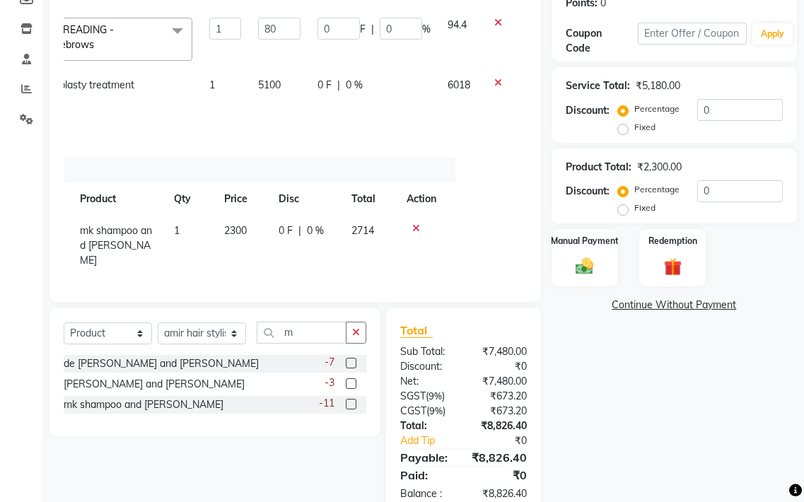
scroll to position [232, 0]
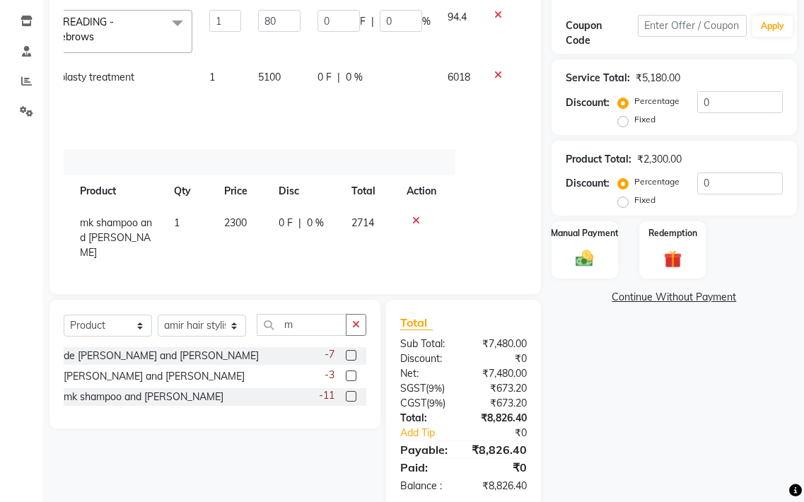
click at [252, 214] on td "2300" at bounding box center [243, 238] width 54 height 62
select select "80767"
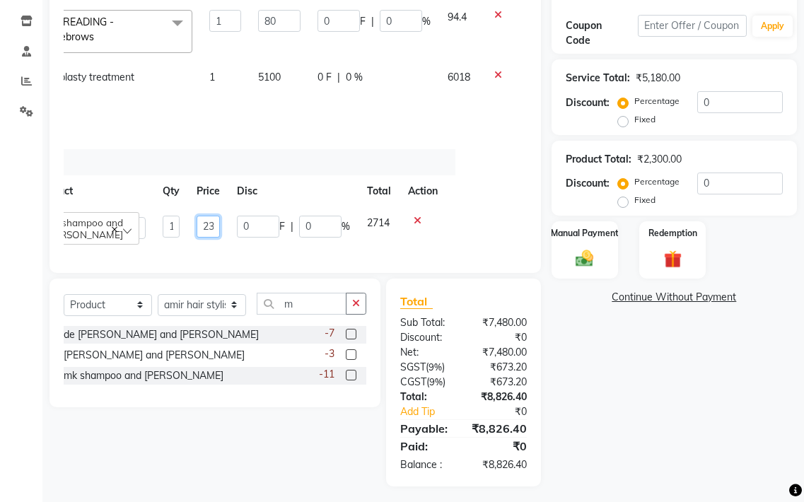
click at [204, 228] on input "2300" at bounding box center [208, 227] width 23 height 22
type input "2320"
click at [231, 248] on tr "[PERSON_NAME] hair stylish [PERSON_NAME] beautycian [PERSON_NAME] beauty and ha…" at bounding box center [214, 227] width 465 height 40
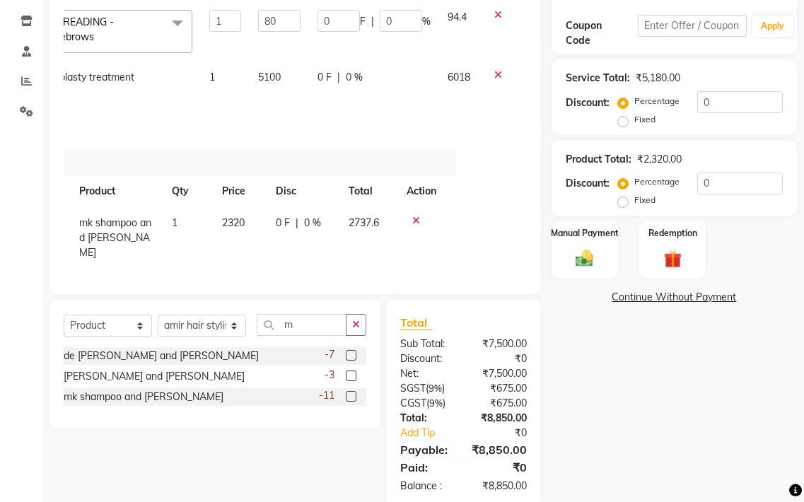
click at [288, 78] on td "5100" at bounding box center [279, 100] width 59 height 76
select select "80767"
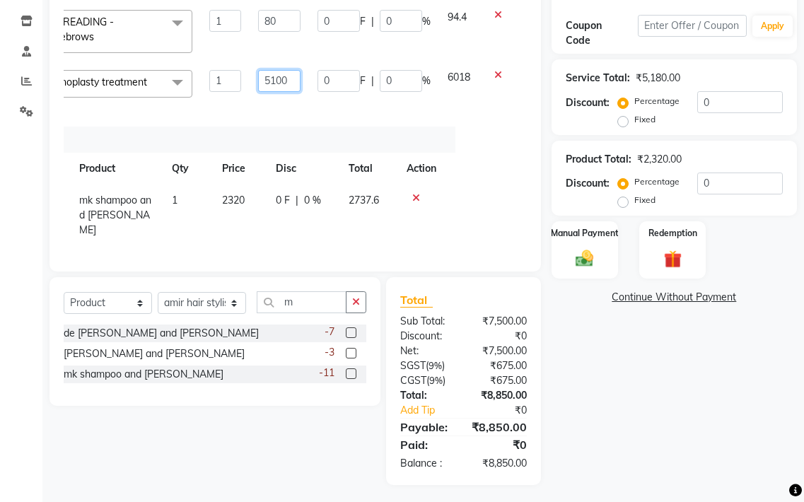
click at [289, 79] on input "5100" at bounding box center [279, 81] width 42 height 22
type input "5200"
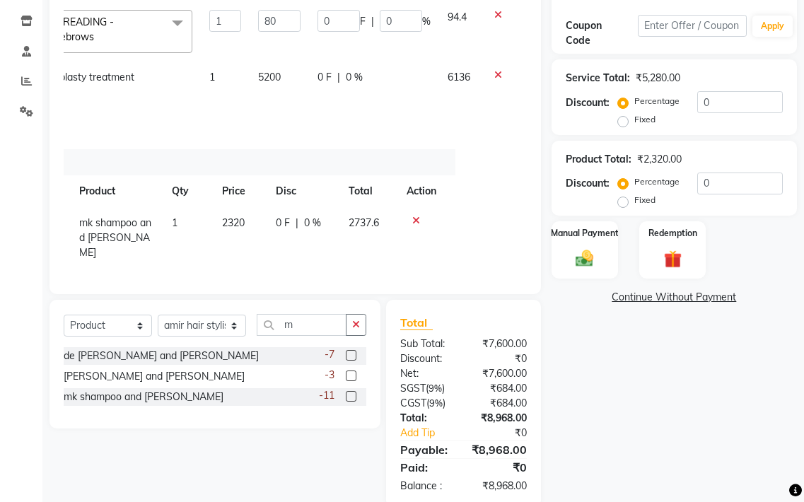
click at [311, 122] on div "Services Stylist Service Qty Price Disc Total Action [PERSON_NAME] hair stylish…" at bounding box center [295, 111] width 463 height 337
click at [284, 76] on td "5200" at bounding box center [279, 100] width 59 height 76
select select "80767"
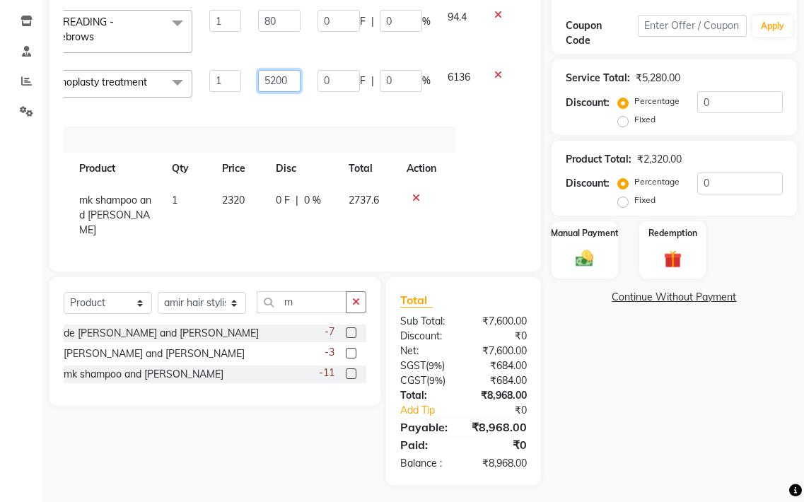
click at [286, 81] on input "5200" at bounding box center [279, 81] width 42 height 22
type input "5155"
click at [283, 105] on td "5155" at bounding box center [279, 89] width 59 height 54
select select "80767"
click at [291, 81] on input "5155" at bounding box center [279, 81] width 42 height 22
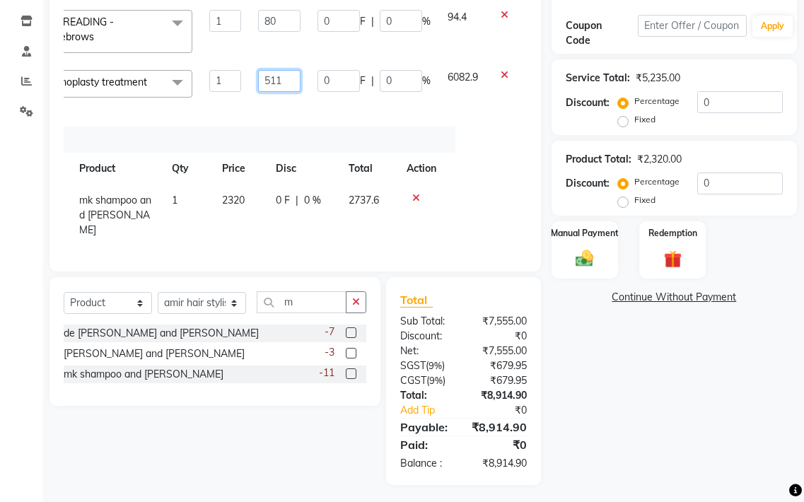
type input "5110"
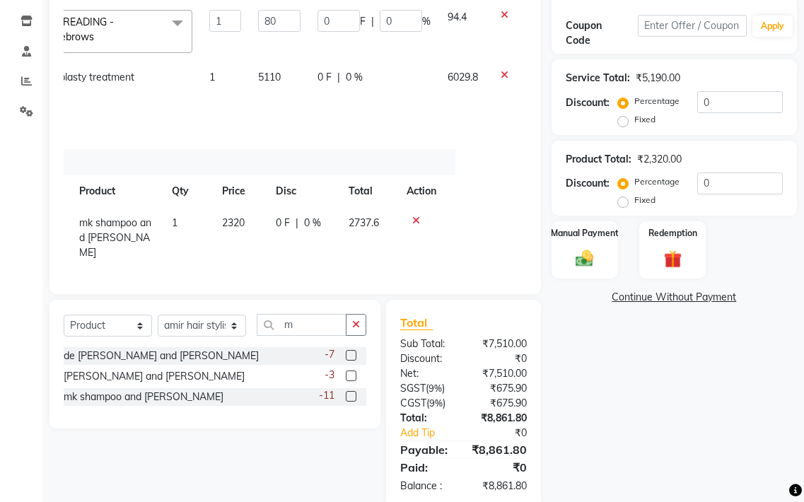
click at [303, 107] on td "5110" at bounding box center [279, 100] width 59 height 76
select select "80767"
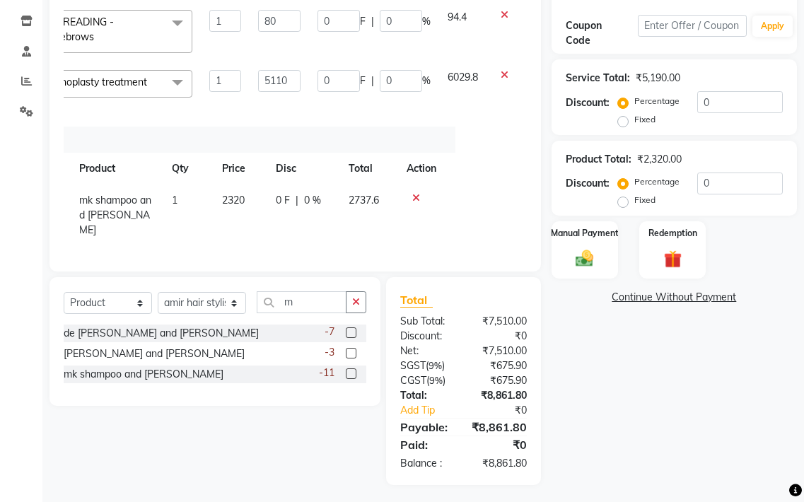
click at [253, 199] on td "2320" at bounding box center [241, 216] width 54 height 62
select select "80767"
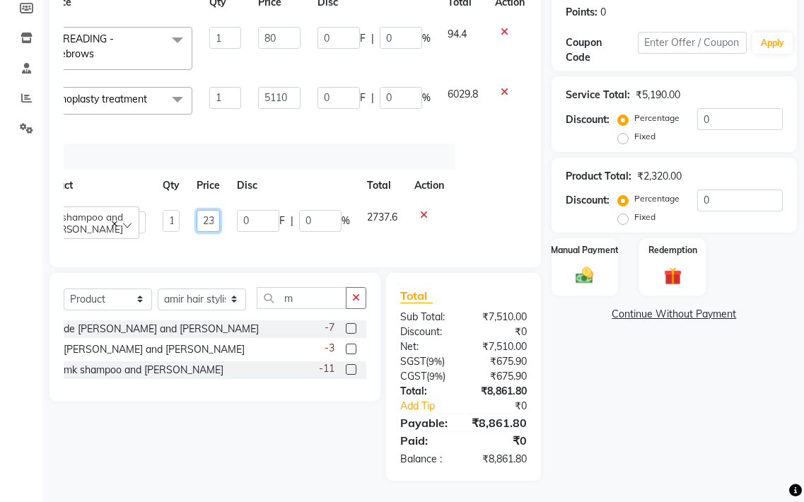
click at [197, 210] on input "2320" at bounding box center [208, 221] width 23 height 22
type input "2340"
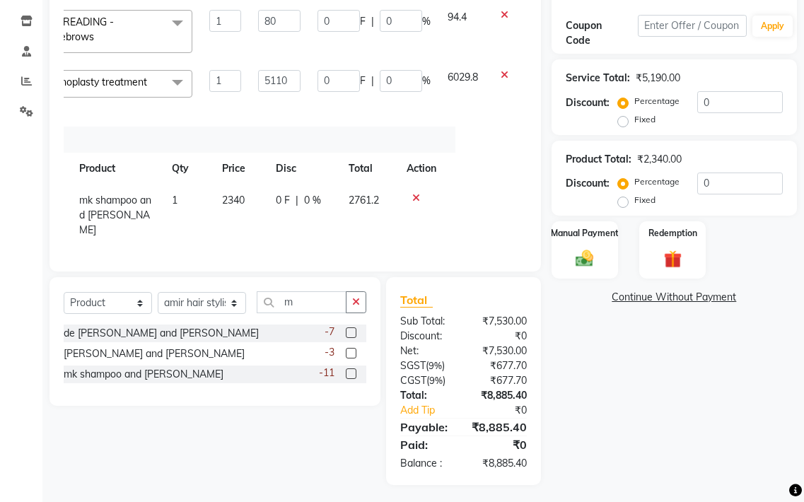
click at [223, 226] on tr "amir hair stylish mk shampoo and condisner 1 2340 0 F | 0 % 2761.2" at bounding box center [213, 216] width 463 height 62
click at [294, 82] on input "5110" at bounding box center [279, 81] width 42 height 22
type input "5105"
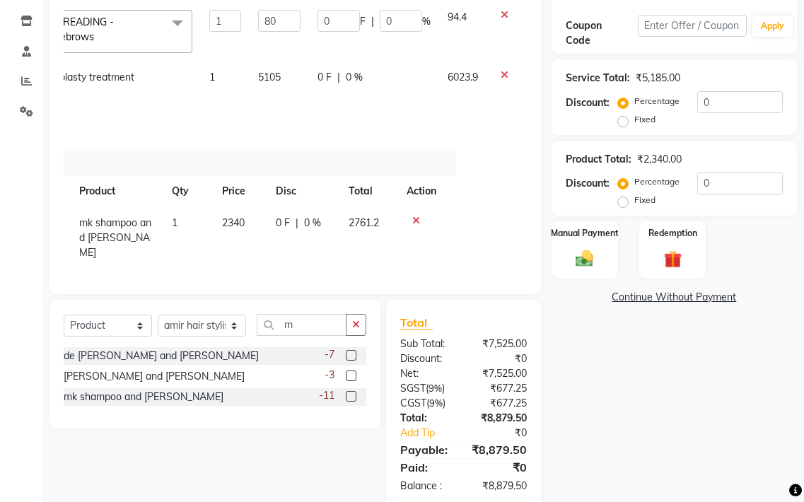
click at [302, 98] on td "5105" at bounding box center [279, 100] width 59 height 76
select select "80767"
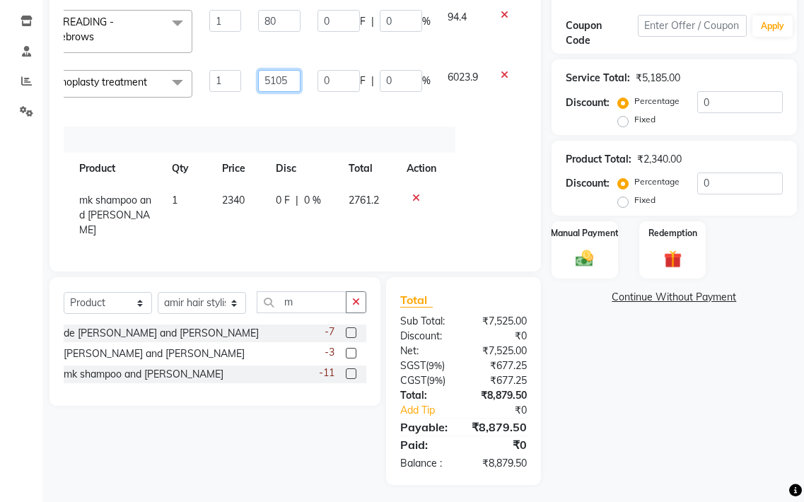
click at [287, 76] on input "5105" at bounding box center [279, 81] width 42 height 22
type input "5106"
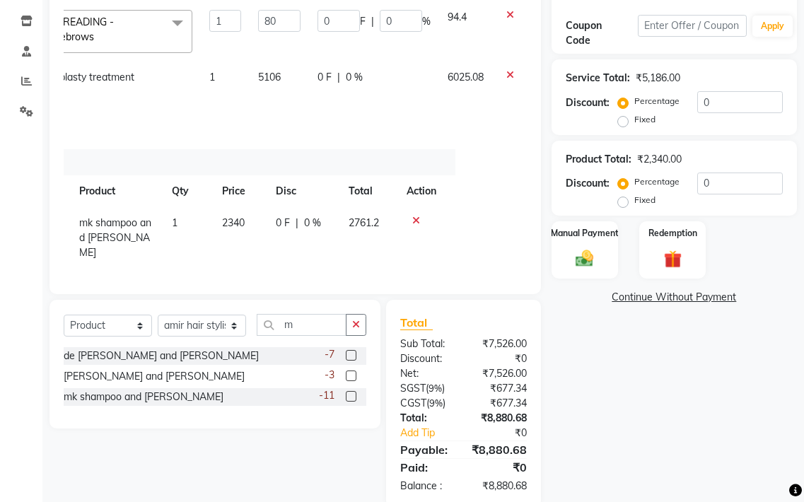
click at [309, 97] on td "0 F | 0 %" at bounding box center [374, 100] width 130 height 76
select select "80767"
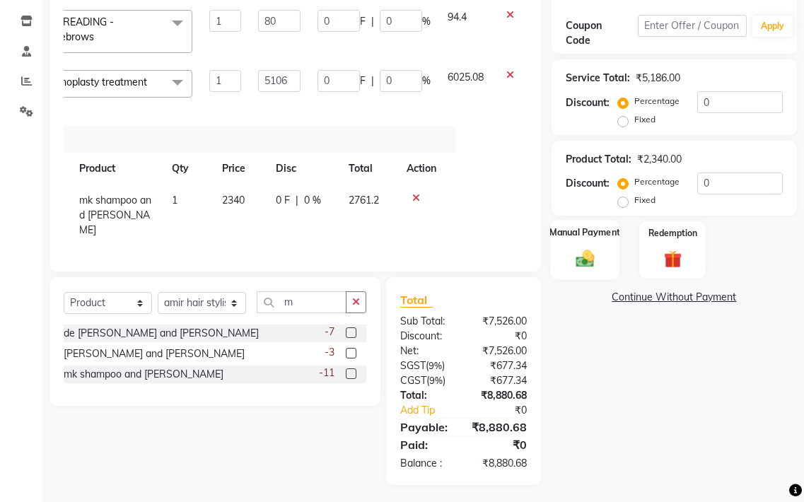
click at [582, 241] on div "Manual Payment" at bounding box center [584, 249] width 69 height 59
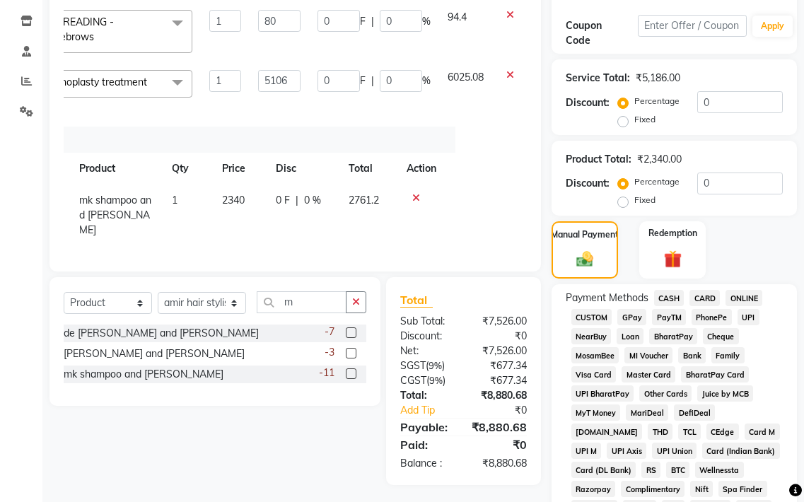
click at [629, 316] on span "GPay" at bounding box center [632, 317] width 29 height 16
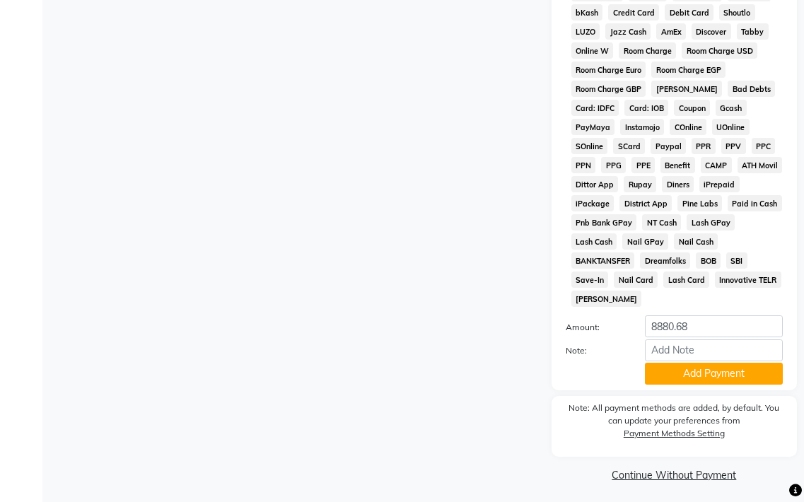
scroll to position [809, 0]
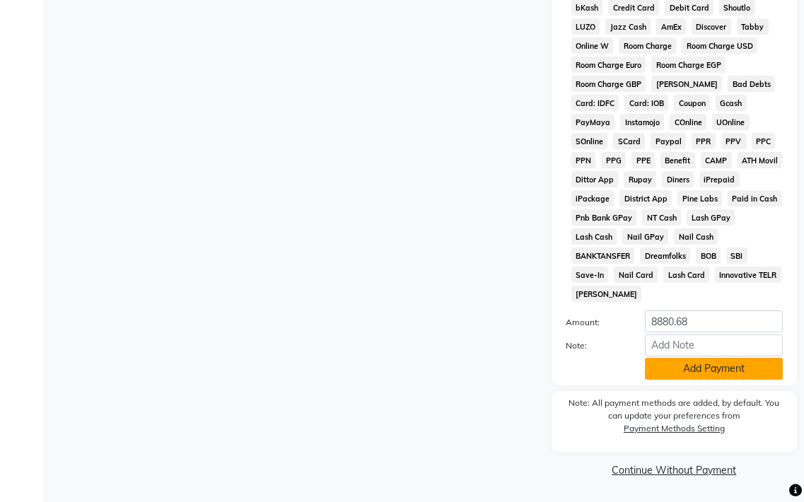
click at [669, 373] on button "Add Payment" at bounding box center [714, 369] width 138 height 22
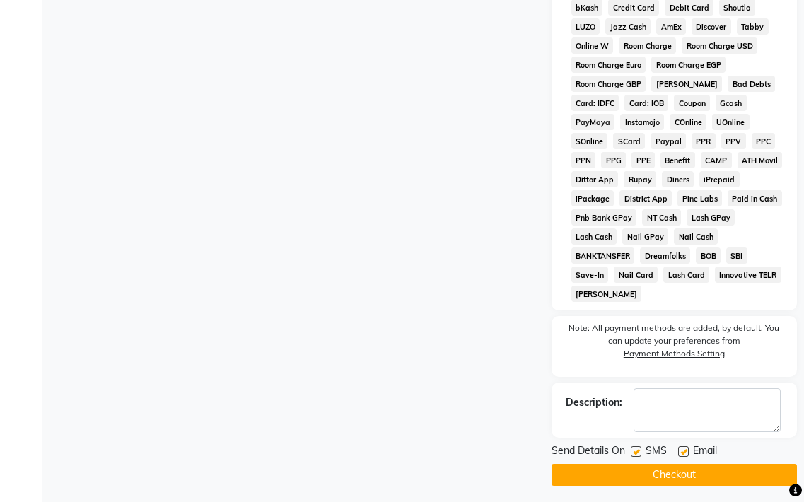
click at [683, 456] on label at bounding box center [683, 451] width 11 height 11
click at [683, 456] on input "checkbox" at bounding box center [682, 452] width 9 height 9
checkbox input "false"
click at [675, 472] on button "Checkout" at bounding box center [674, 475] width 245 height 22
